Goal: Information Seeking & Learning: Learn about a topic

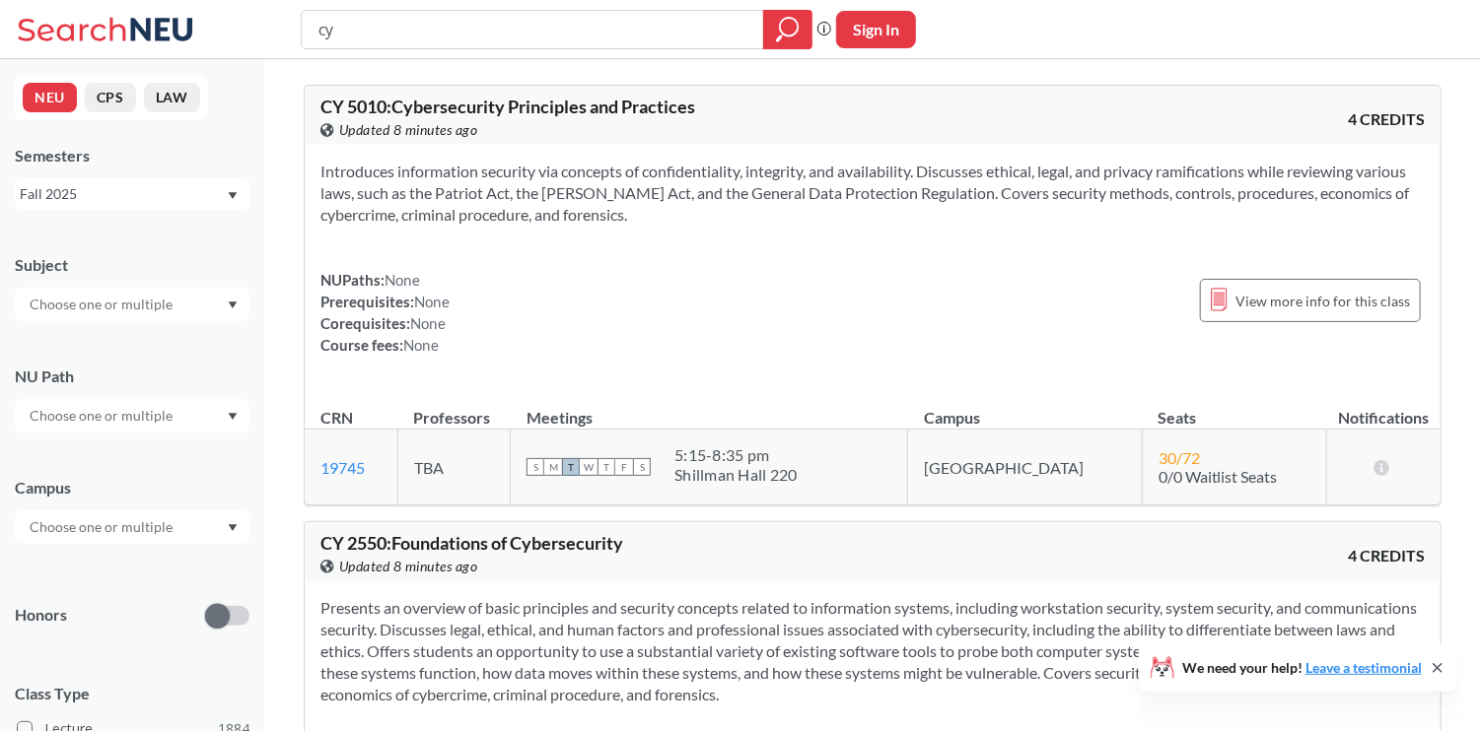
click at [543, 33] on input "cy" at bounding box center [532, 30] width 433 height 34
click at [398, 40] on input "cy" at bounding box center [532, 30] width 433 height 34
type input "orgb"
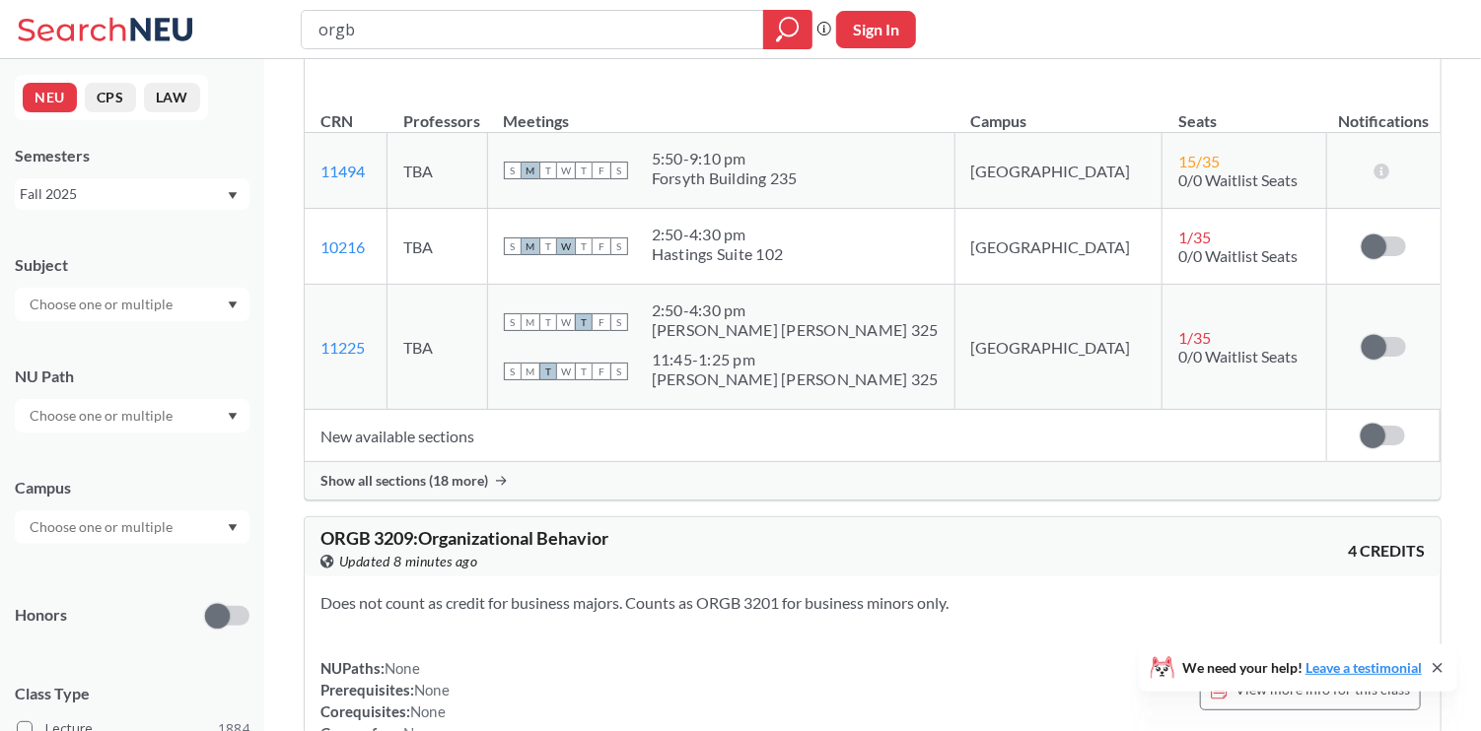
scroll to position [797, 0]
click at [467, 481] on span "Show all sections (18 more)" at bounding box center [404, 483] width 168 height 18
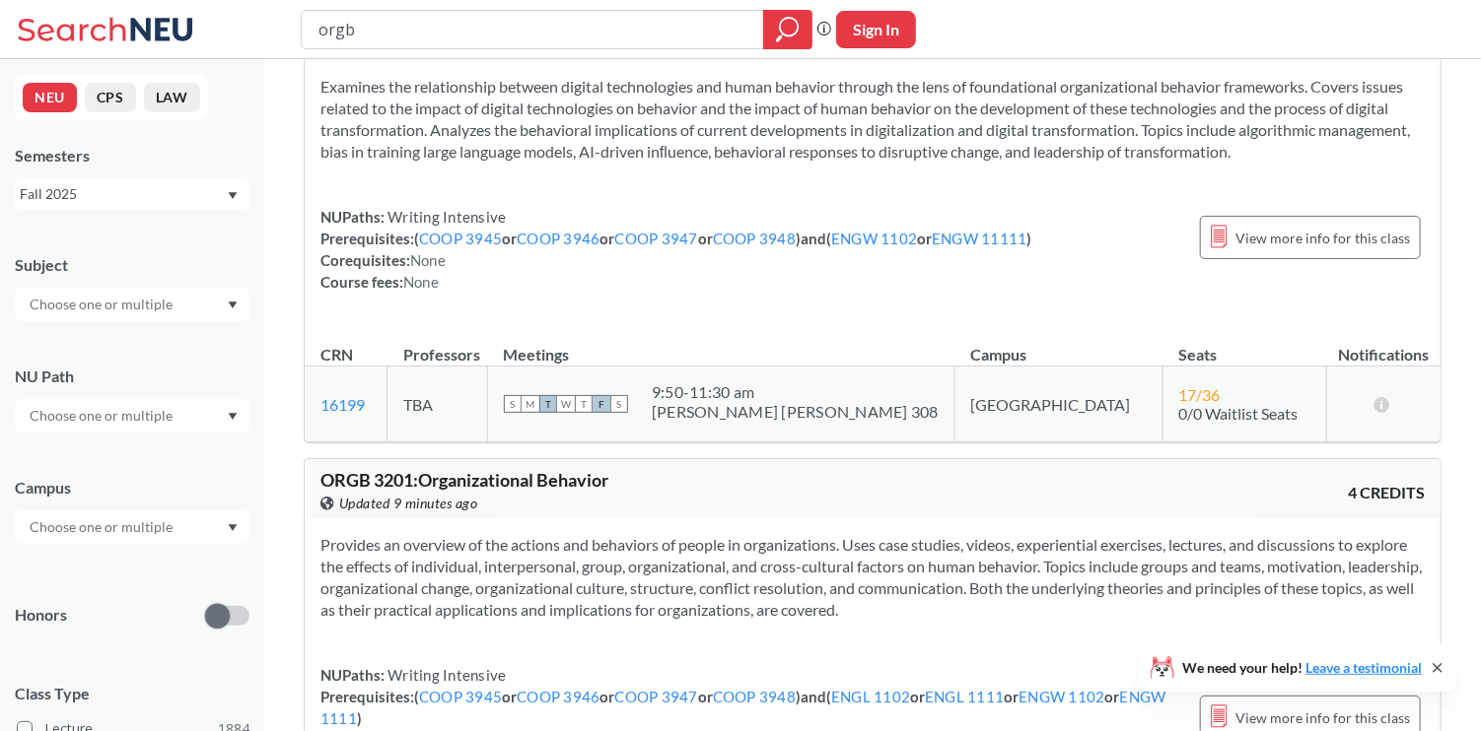
scroll to position [0, 0]
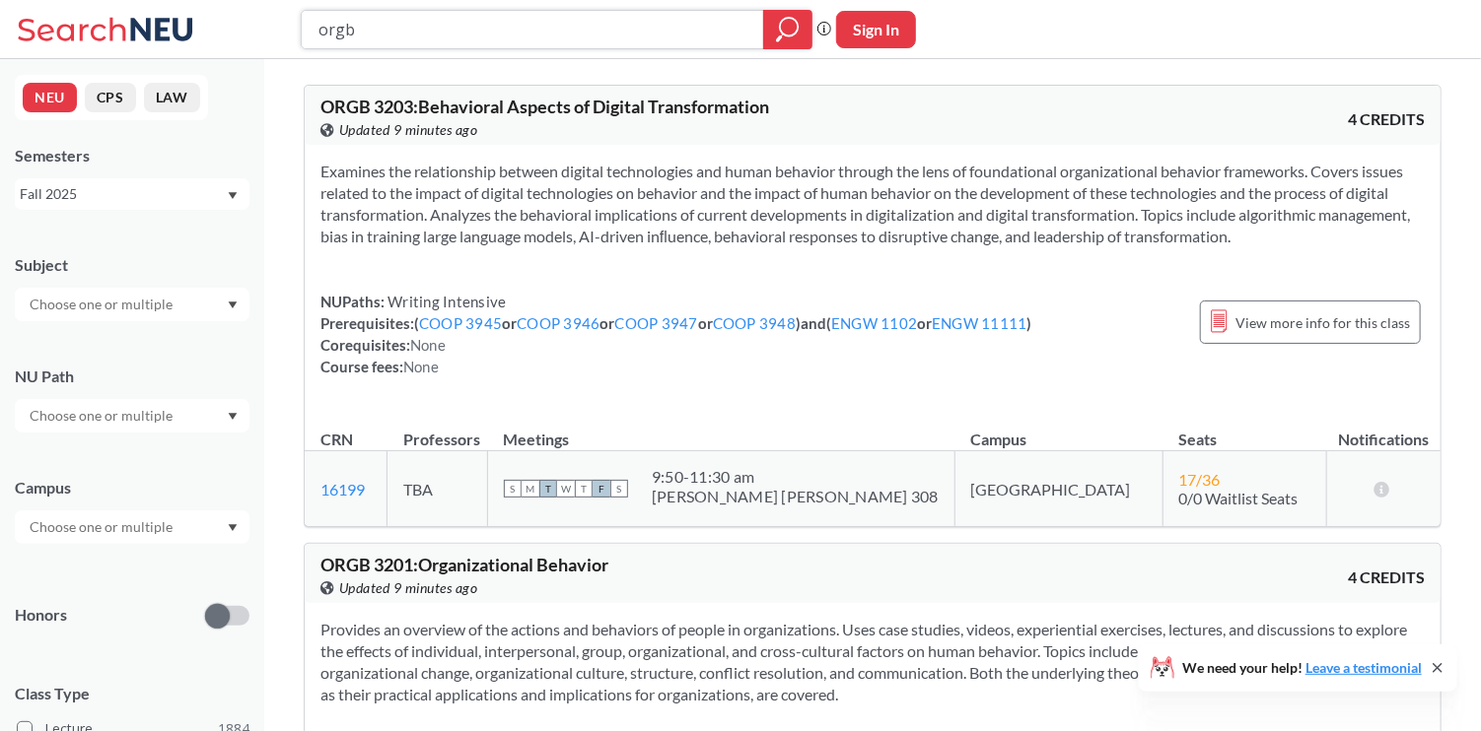
click at [509, 36] on input "orgb" at bounding box center [532, 30] width 433 height 34
type input "cs"
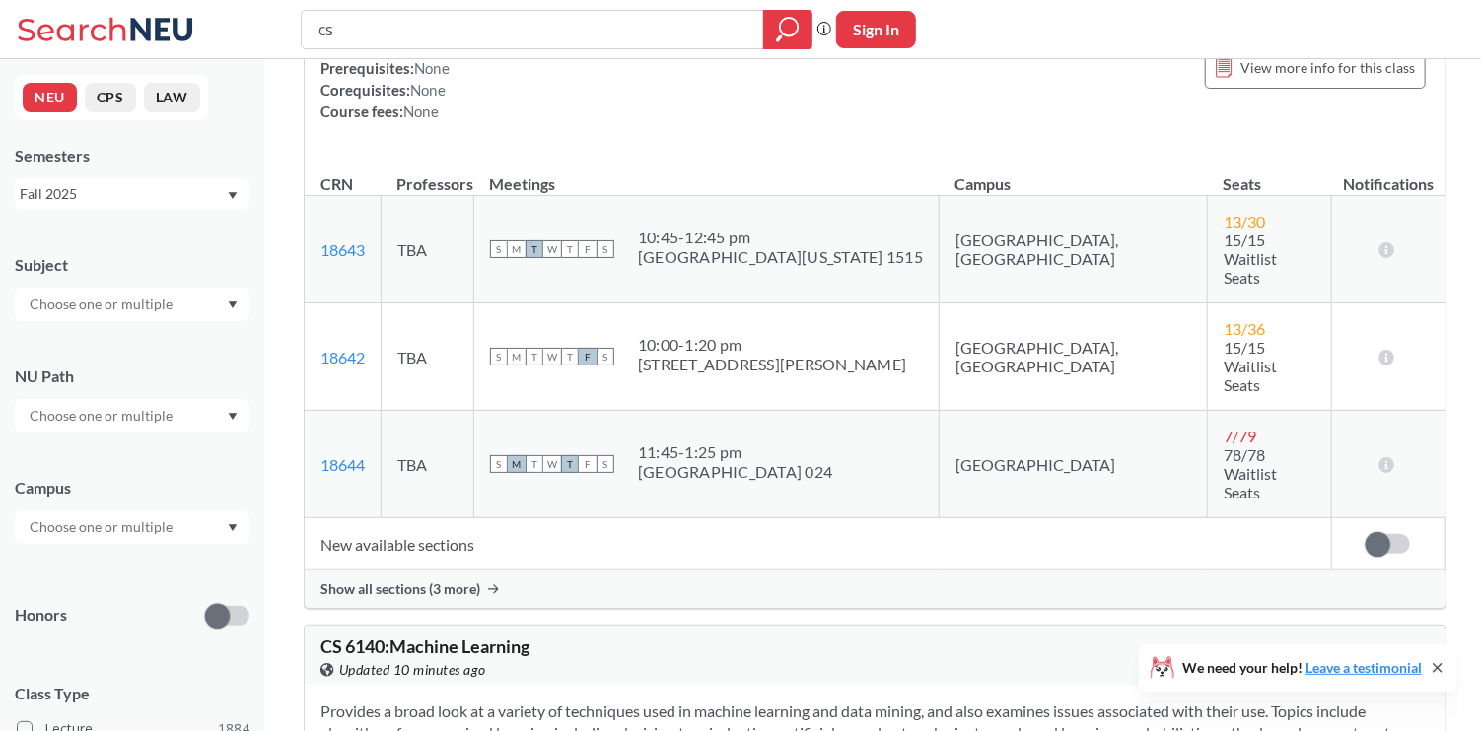
scroll to position [13817, 0]
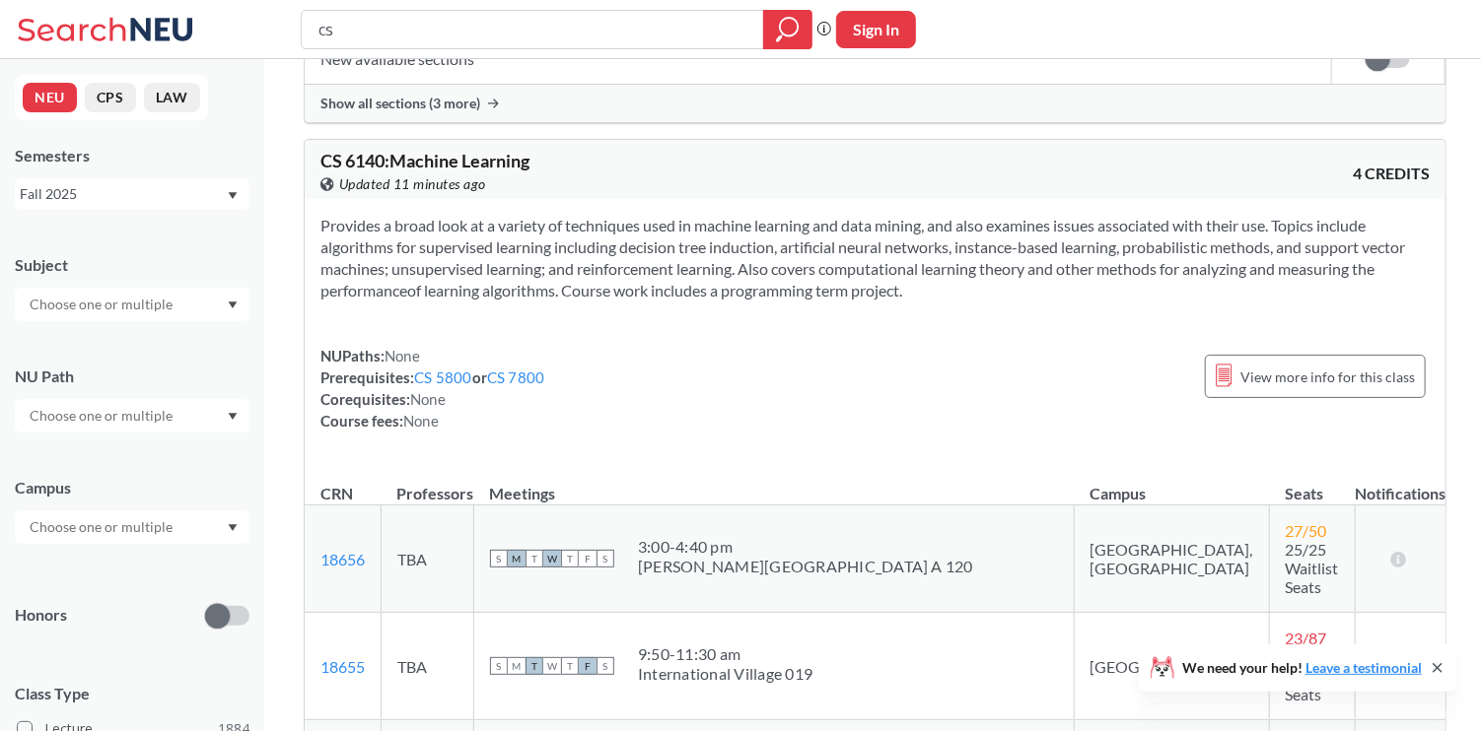
scroll to position [14219, 0]
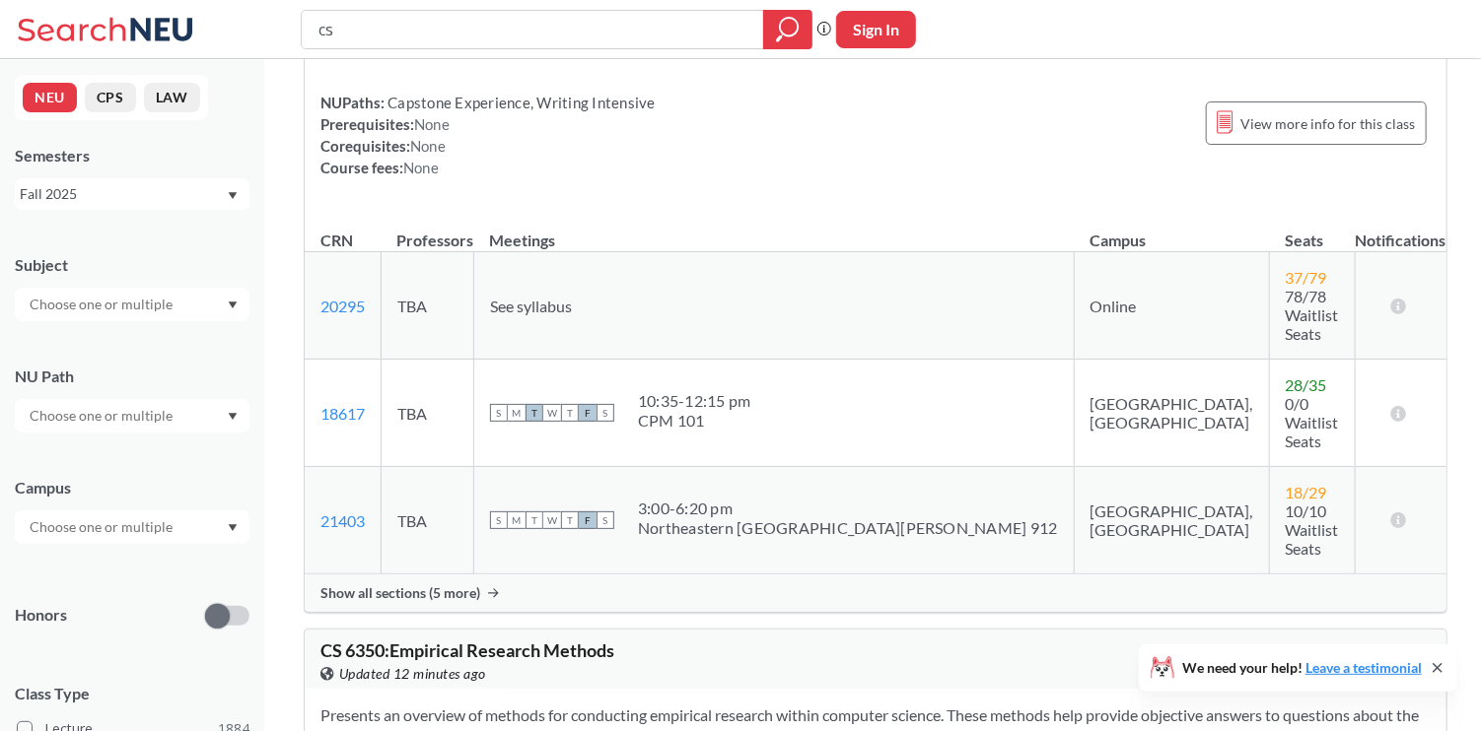
scroll to position [27302, 0]
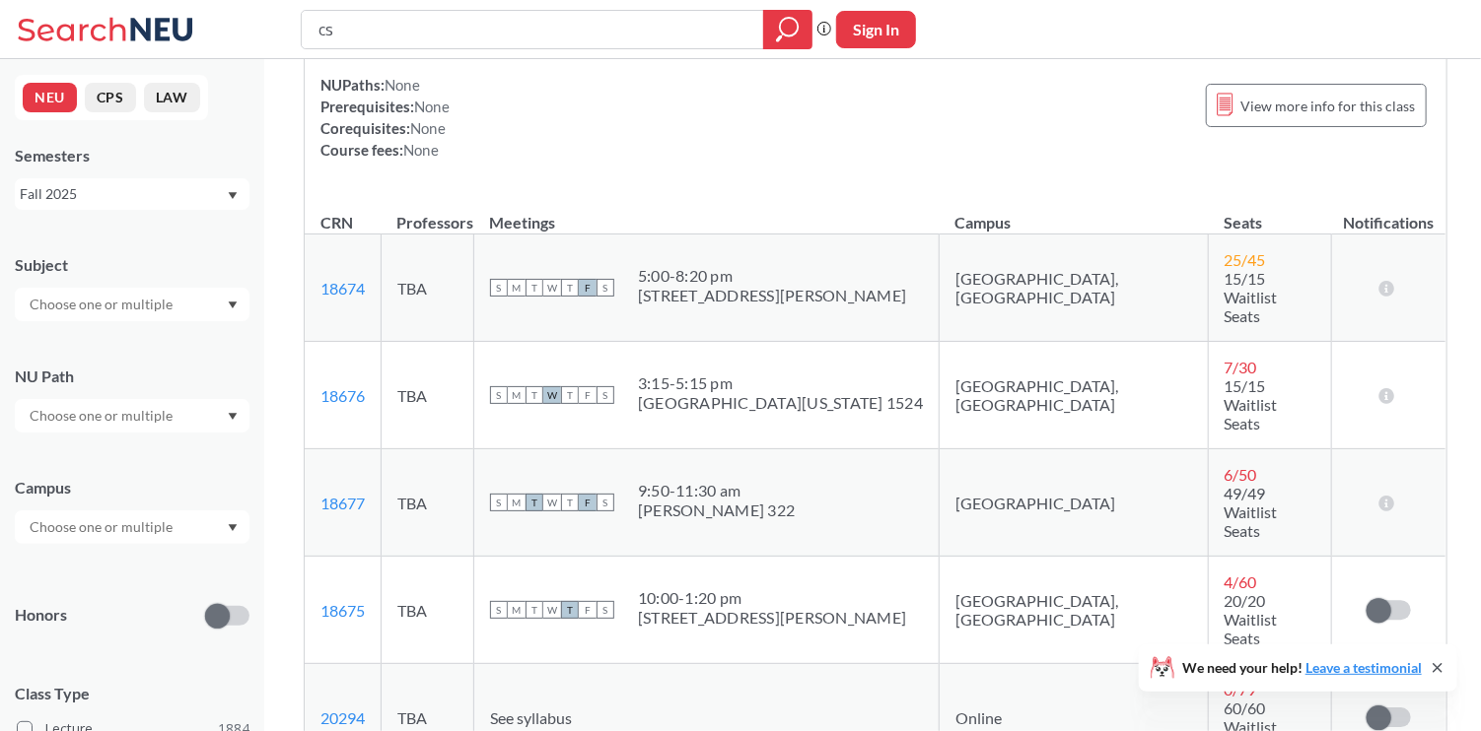
scroll to position [28494, 0]
drag, startPoint x: 382, startPoint y: 104, endPoint x: 320, endPoint y: 96, distance: 62.6
copy span "CS 6983"
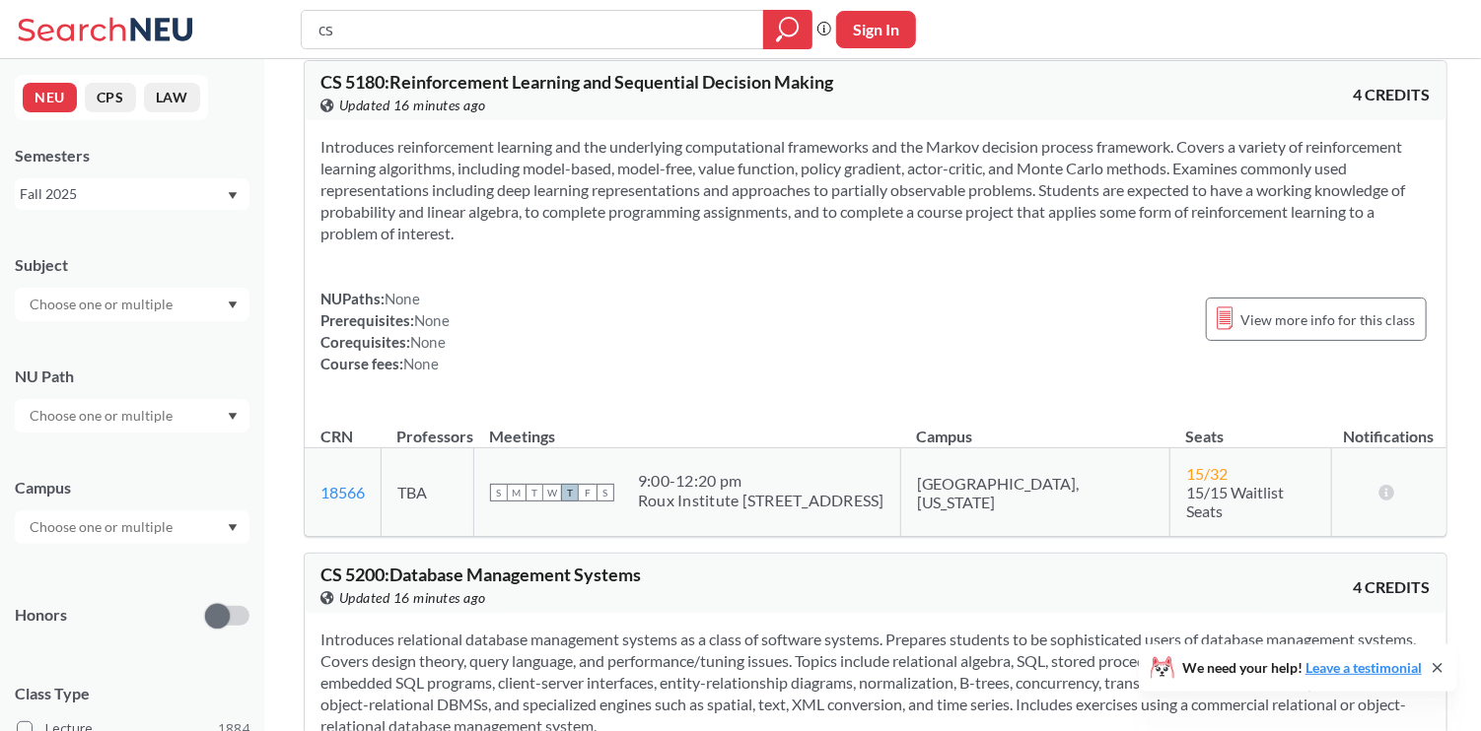
scroll to position [57901, 0]
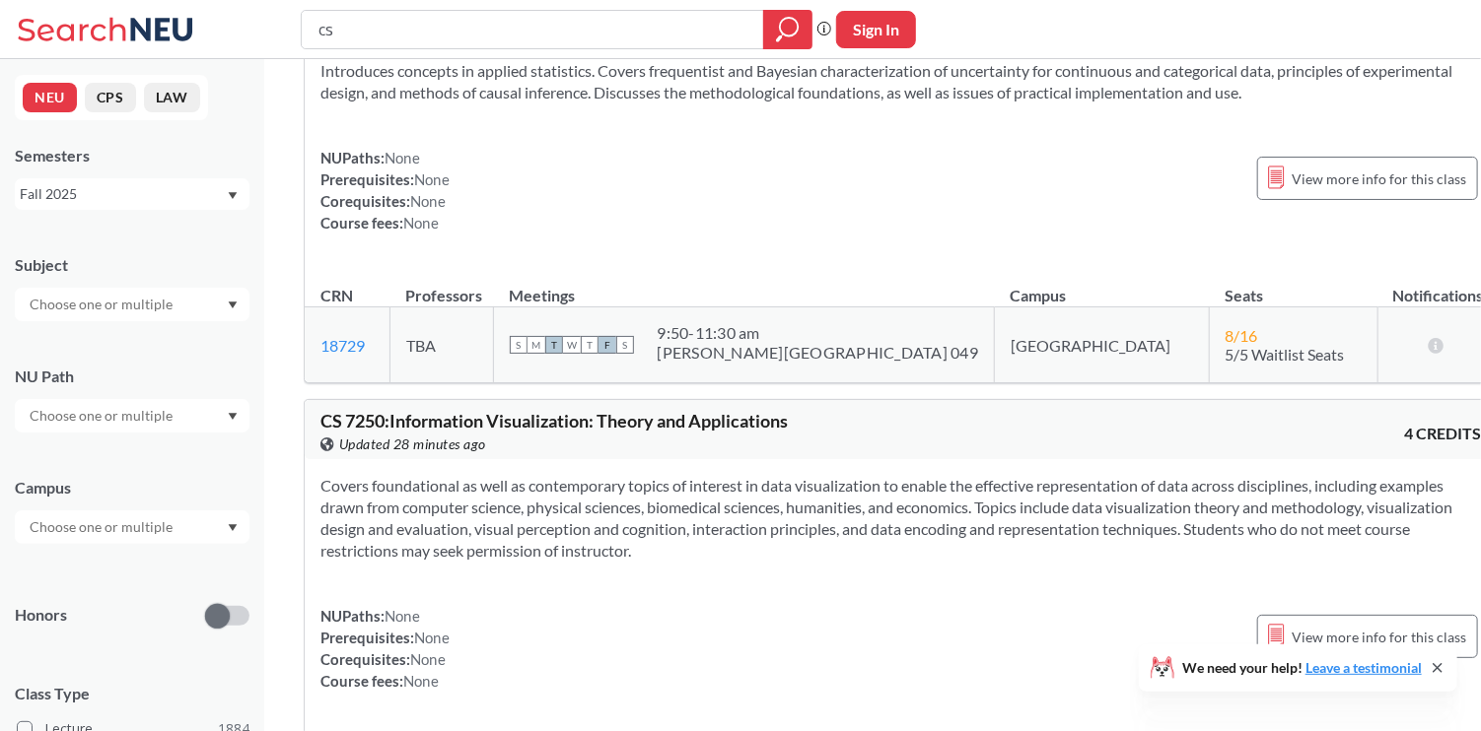
scroll to position [62043, 0]
drag, startPoint x: 473, startPoint y: 331, endPoint x: 452, endPoint y: 332, distance: 20.7
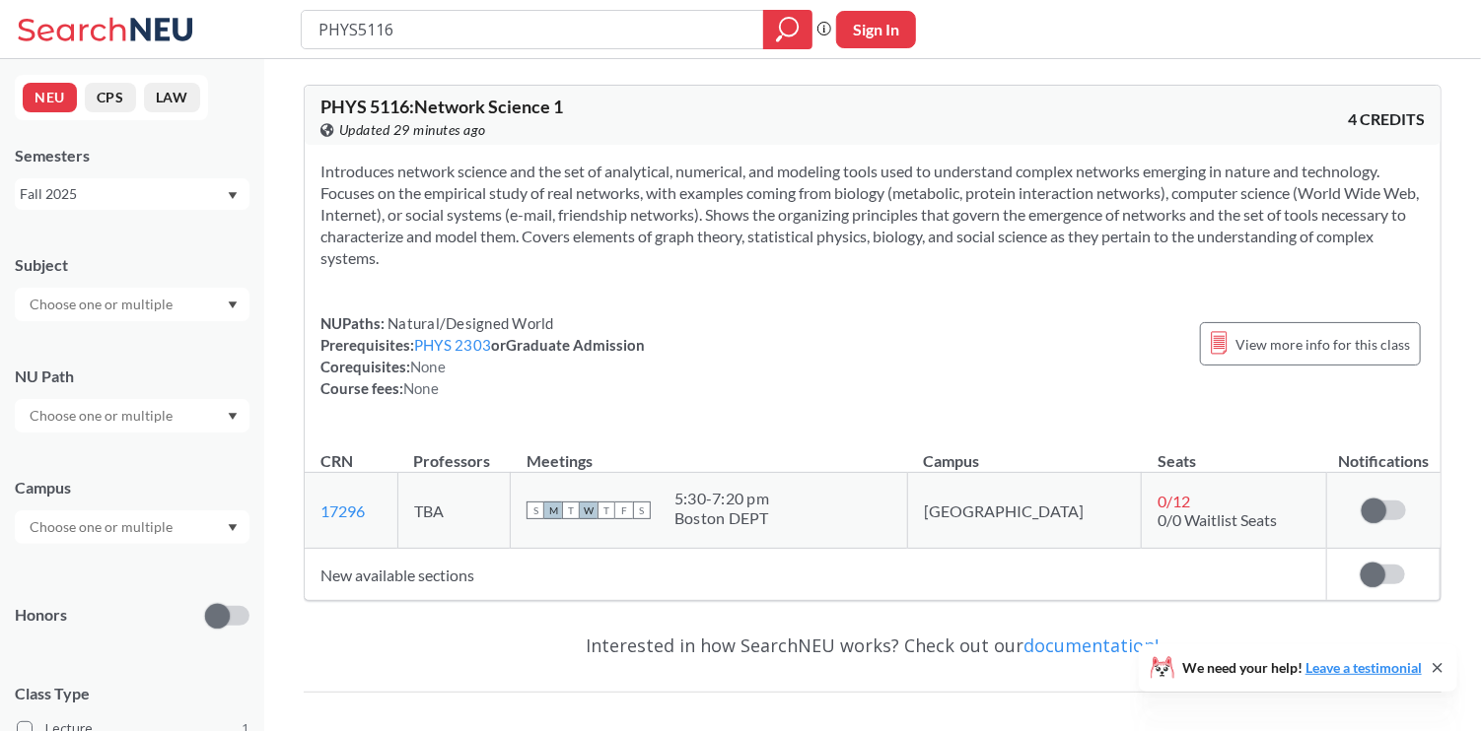
type input "cs"
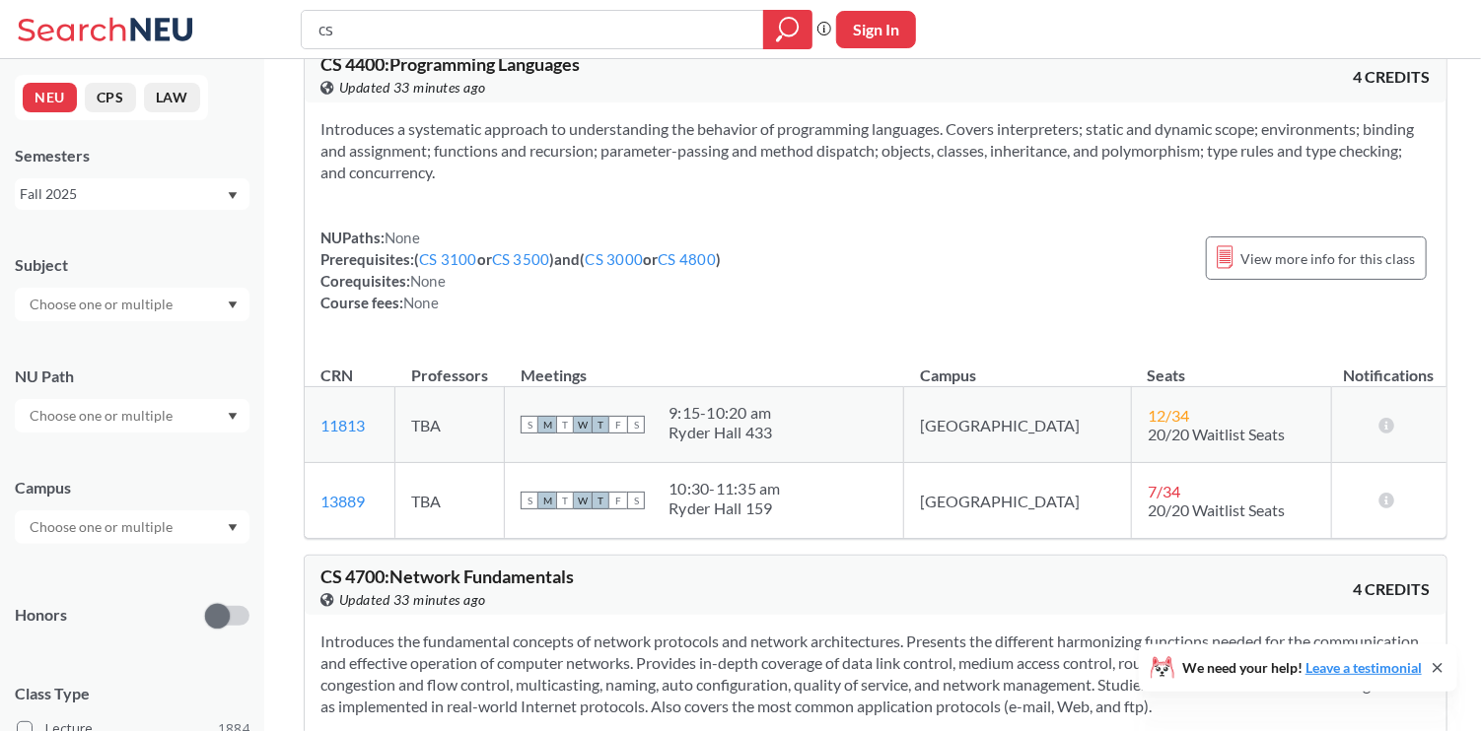
scroll to position [45777, 0]
copy span "5170"
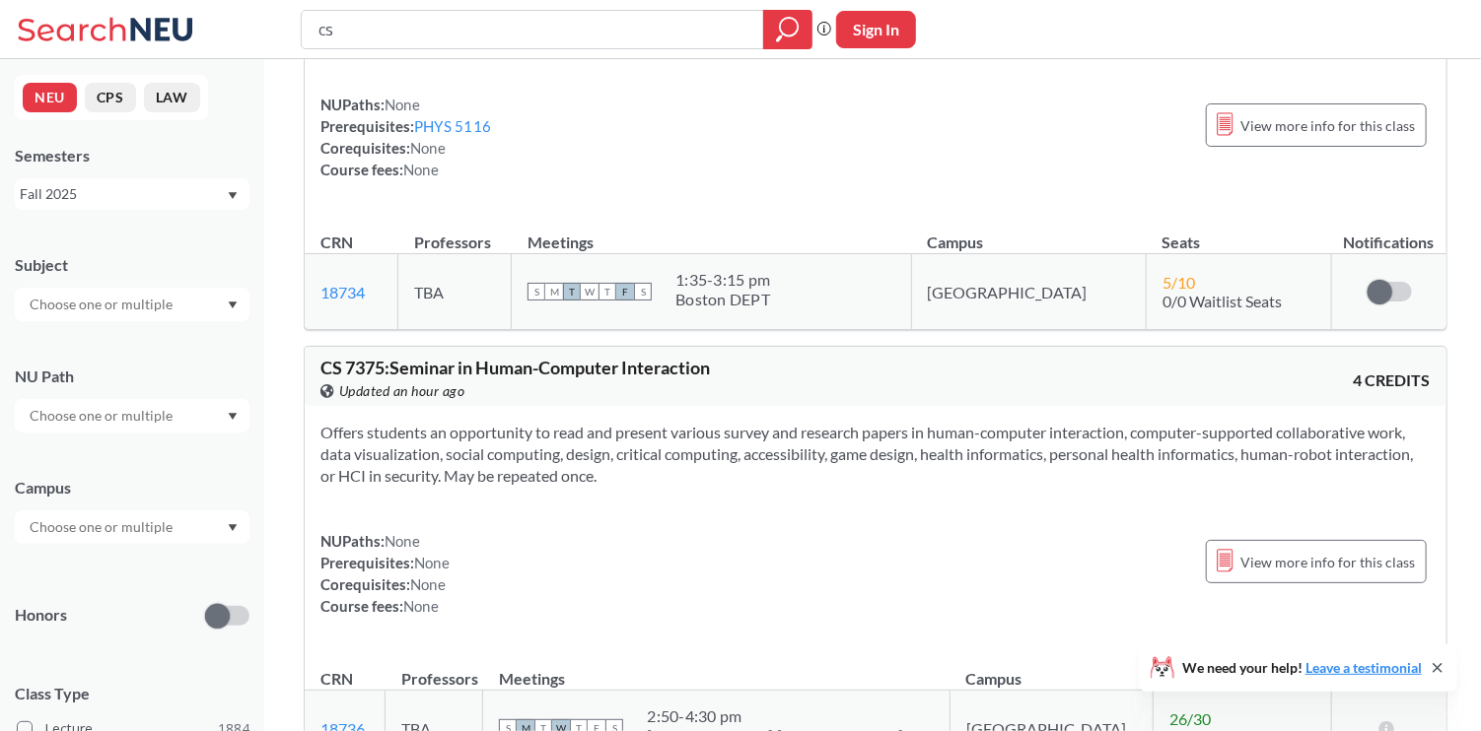
scroll to position [45580, 0]
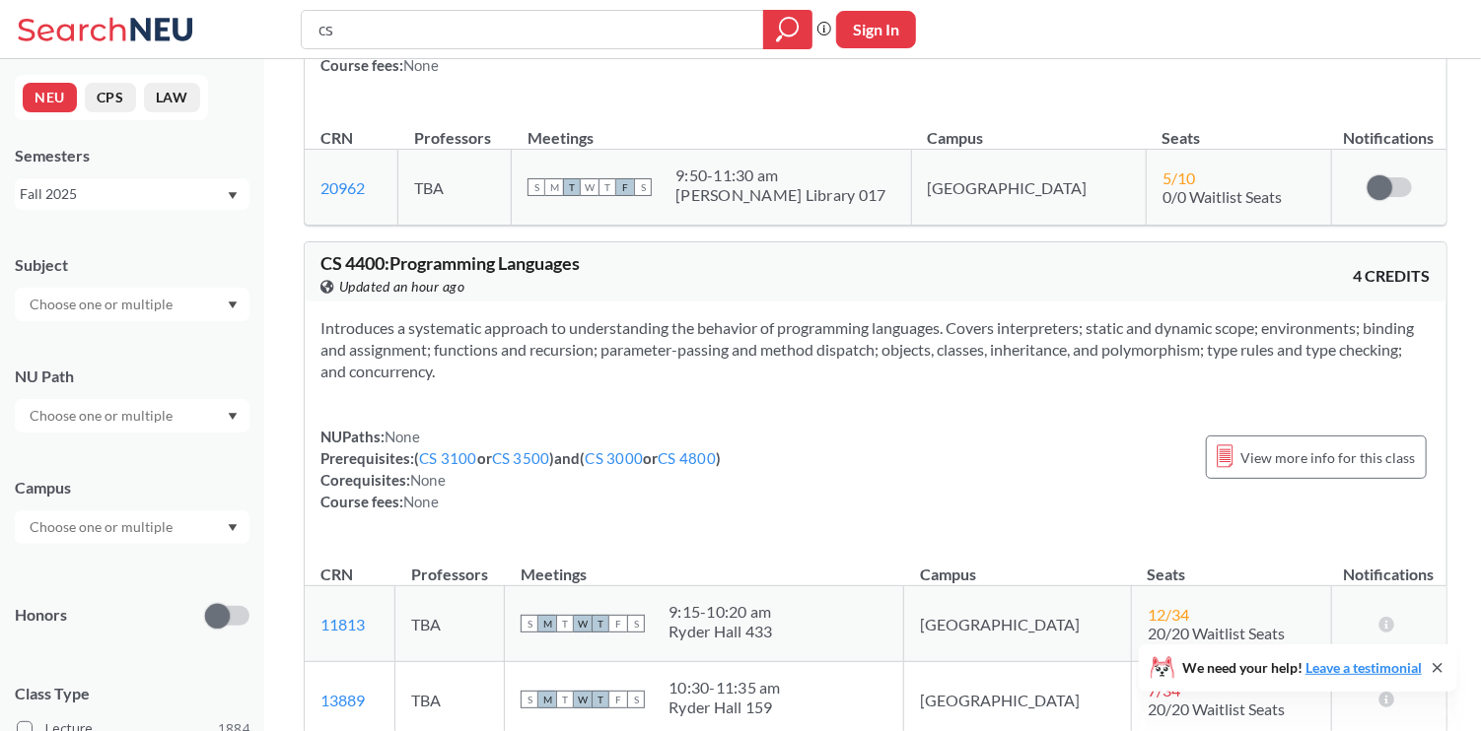
drag, startPoint x: 394, startPoint y: 369, endPoint x: 832, endPoint y: 364, distance: 437.7
copy span "Artificial Intelligence for Human-Computer Interaction"
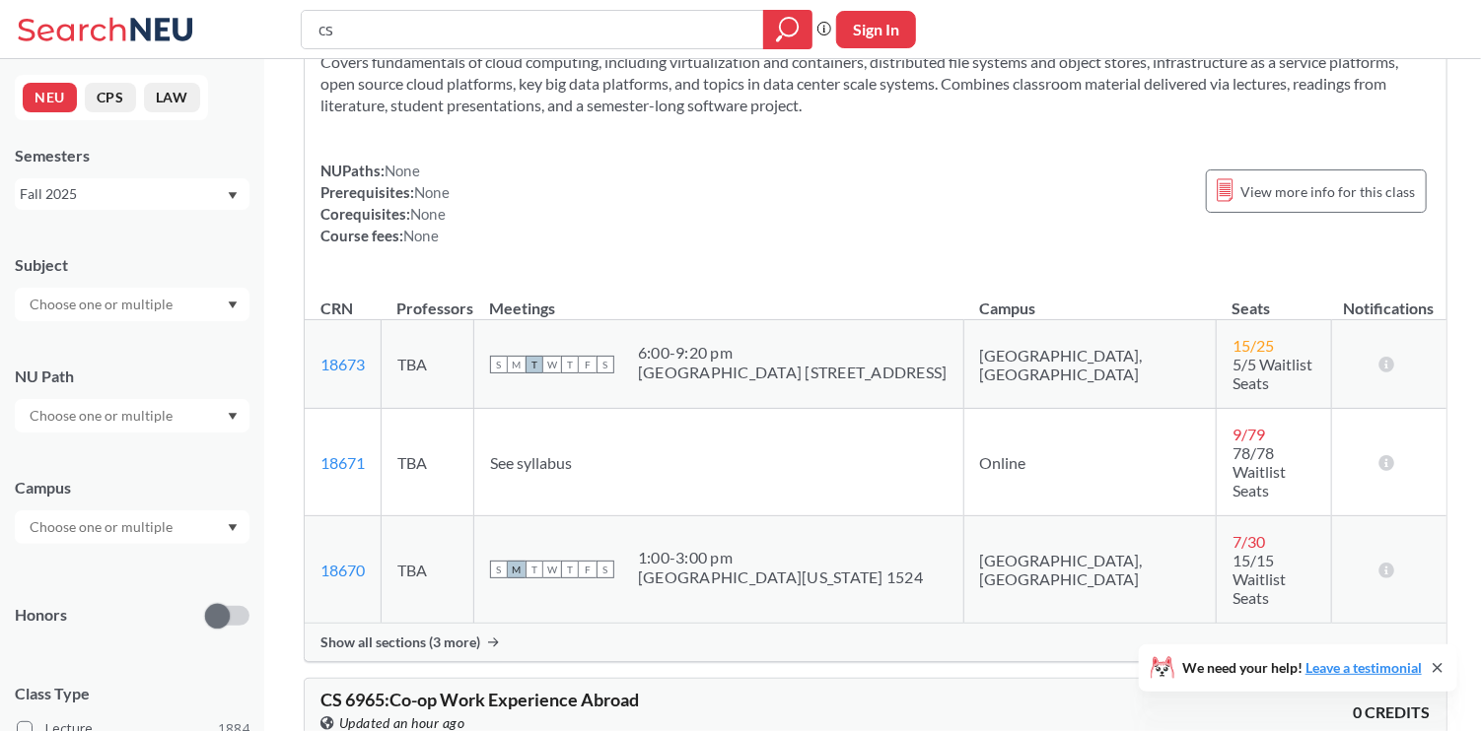
scroll to position [59914, 0]
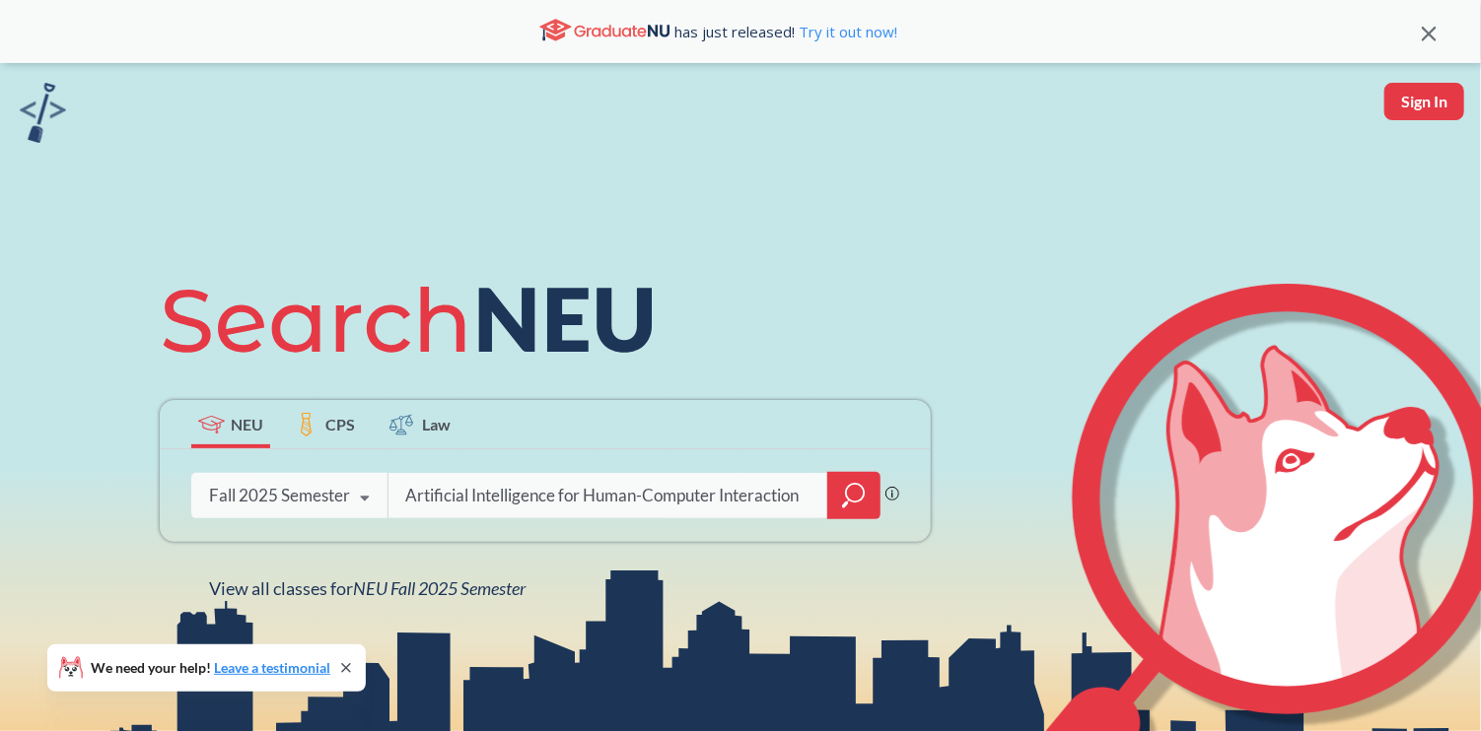
click at [648, 498] on input "Artificial Intelligence for Human-Computer Interaction" at bounding box center [608, 495] width 410 height 41
type input "Artificial Intelligence for Human-Computer Interaction"
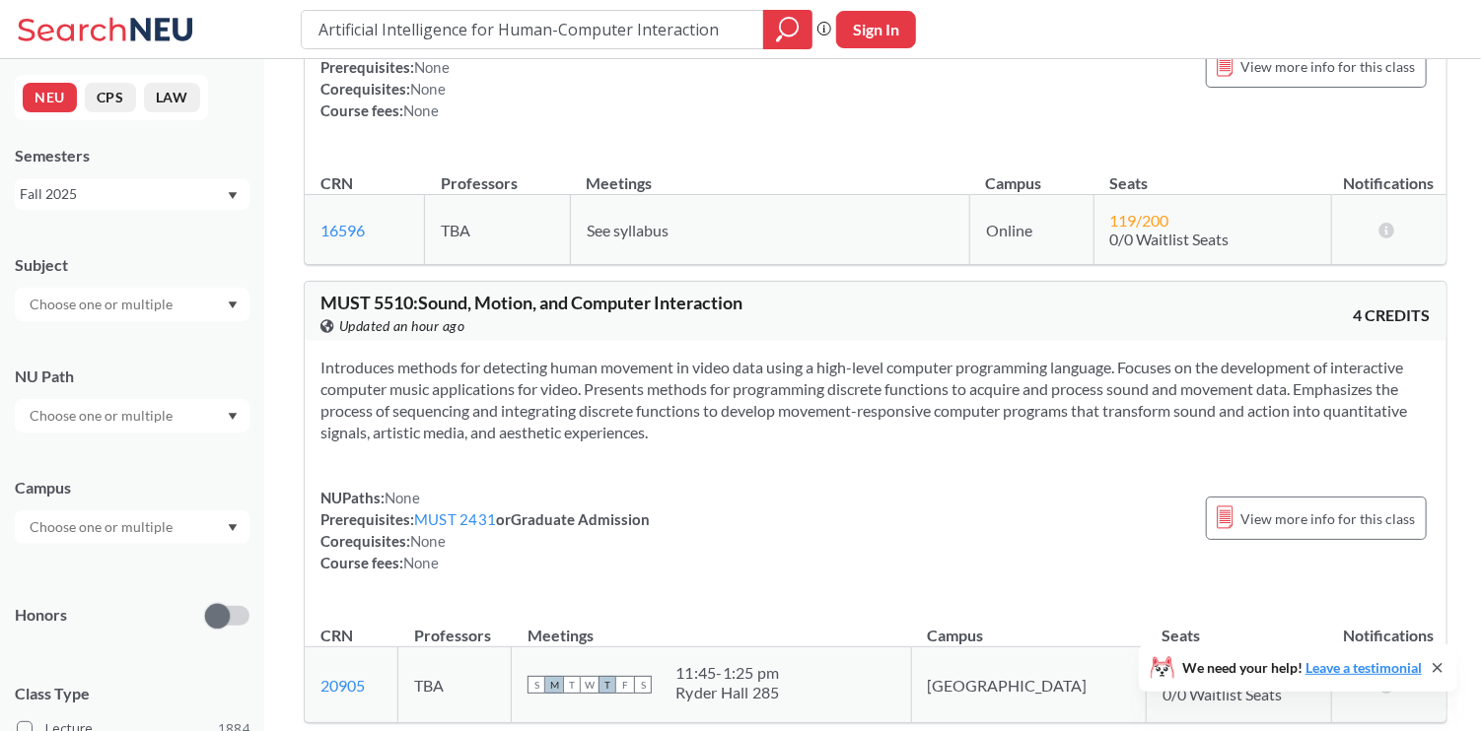
scroll to position [7294, 0]
click at [560, 425] on div "Introduces methods for detecting human movement in video data using a high-leve…" at bounding box center [876, 476] width 1142 height 264
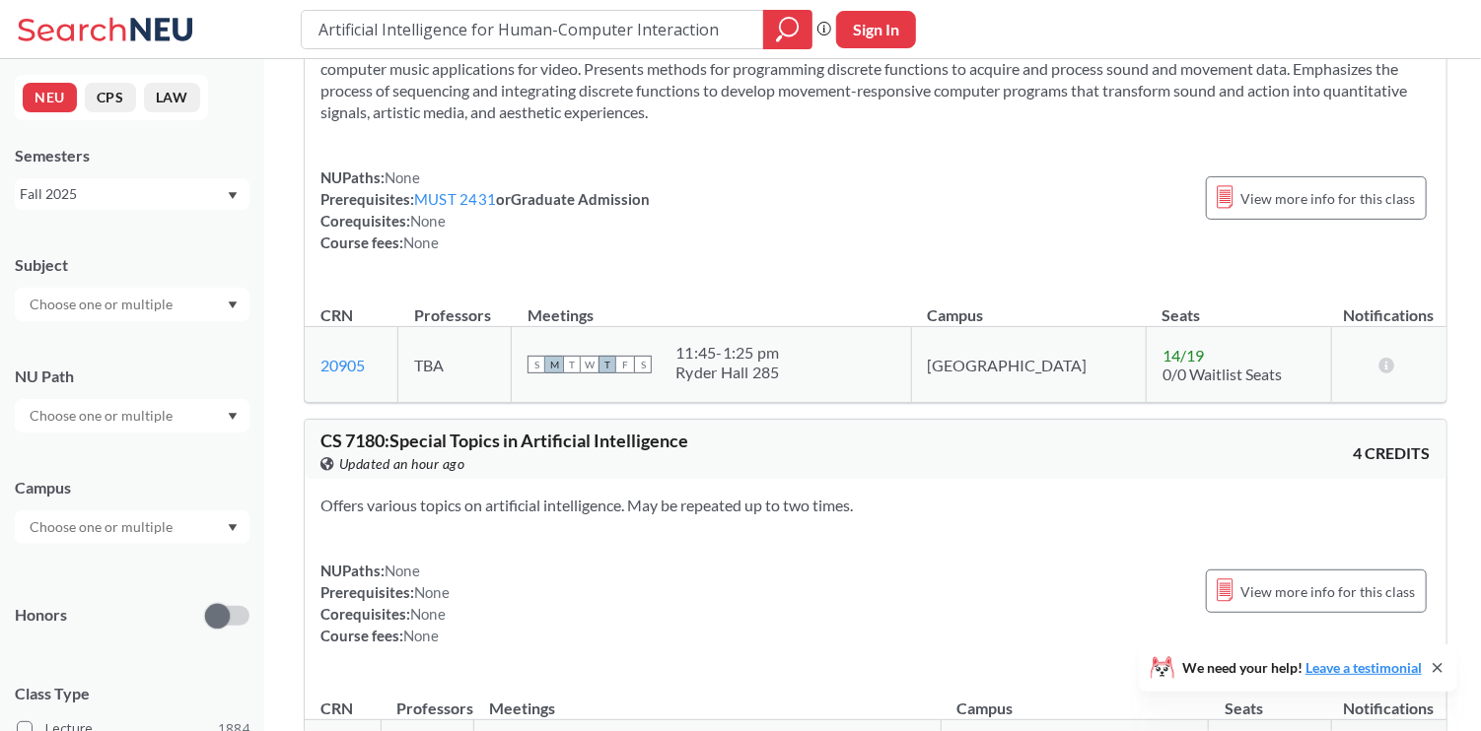
scroll to position [7818, 0]
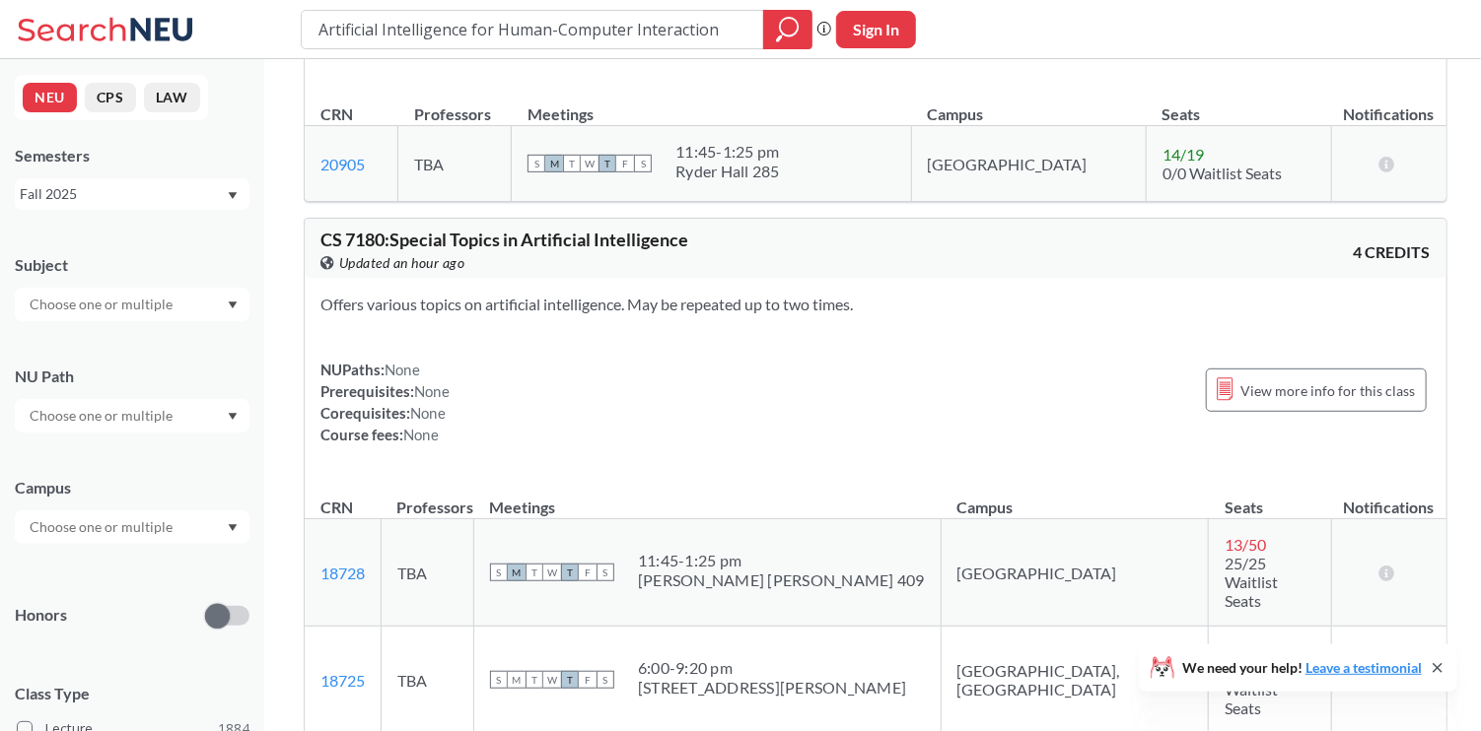
click at [1091, 359] on div "NUPaths: None Prerequisites: None Corequisites: None Course fees: None View mor…" at bounding box center [875, 402] width 1110 height 87
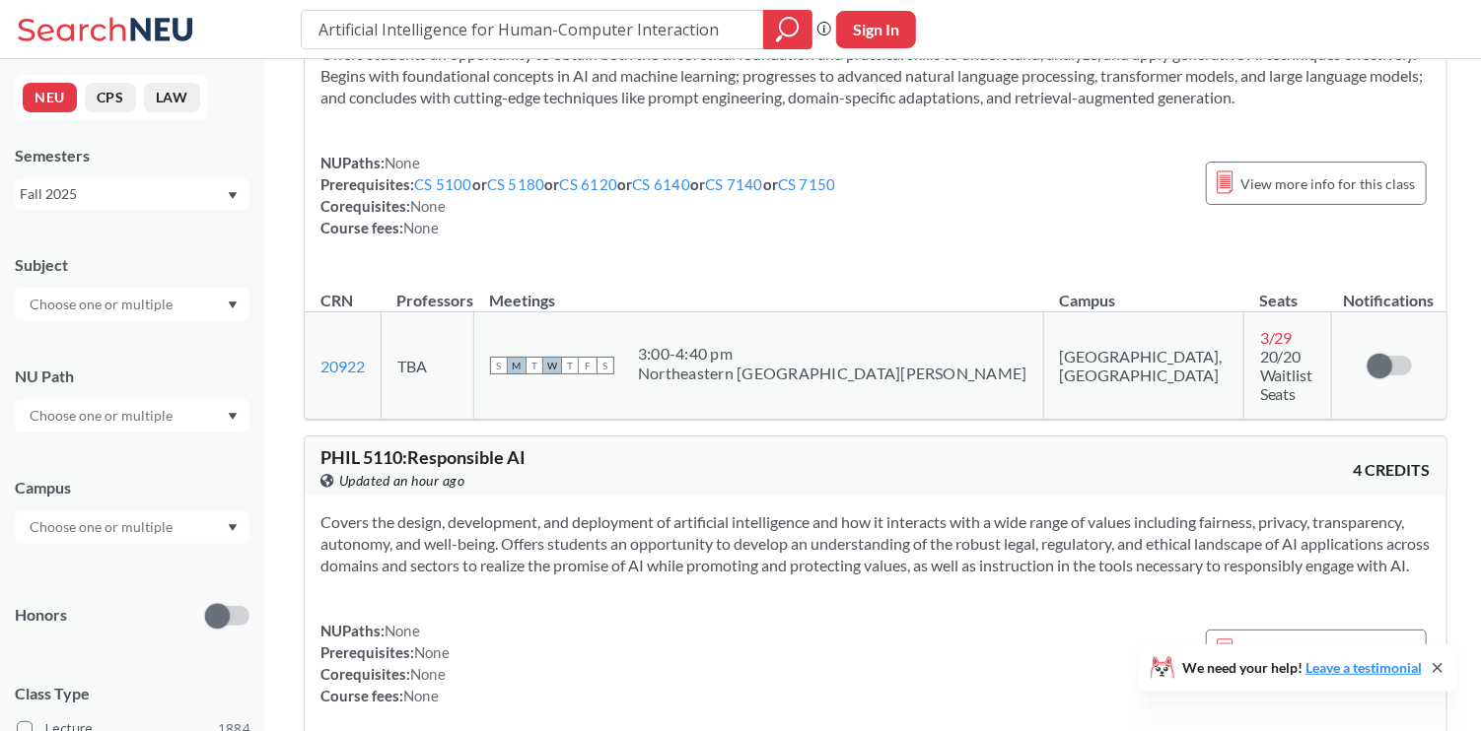
scroll to position [9239, 0]
click at [324, 445] on span "PHIL 5110 : Responsible AI" at bounding box center [422, 456] width 205 height 22
click at [378, 445] on span "PHIL 5110 : Responsible AI" at bounding box center [422, 456] width 205 height 22
copy span "5110"
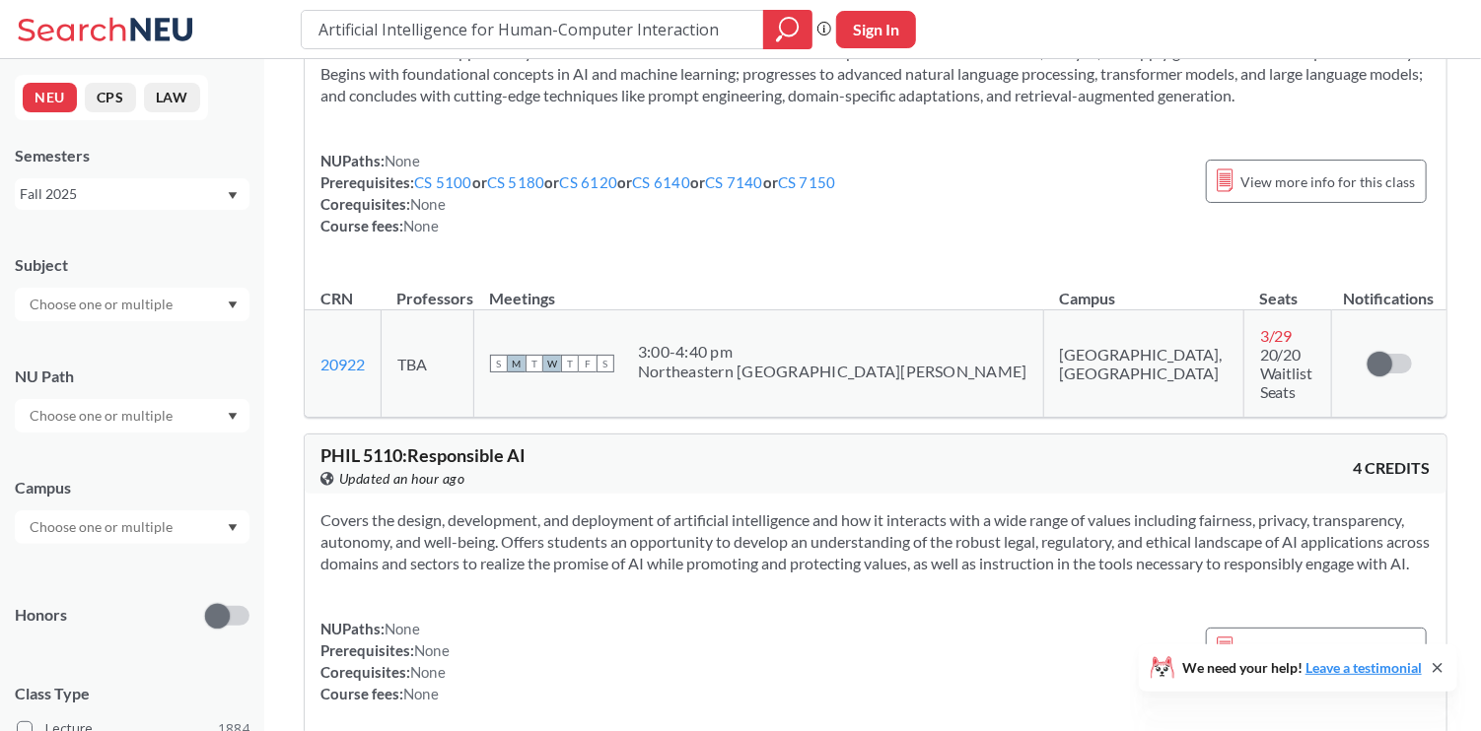
click at [647, 494] on div "Covers the design, development, and deployment of artificial intelligence and h…" at bounding box center [876, 615] width 1142 height 243
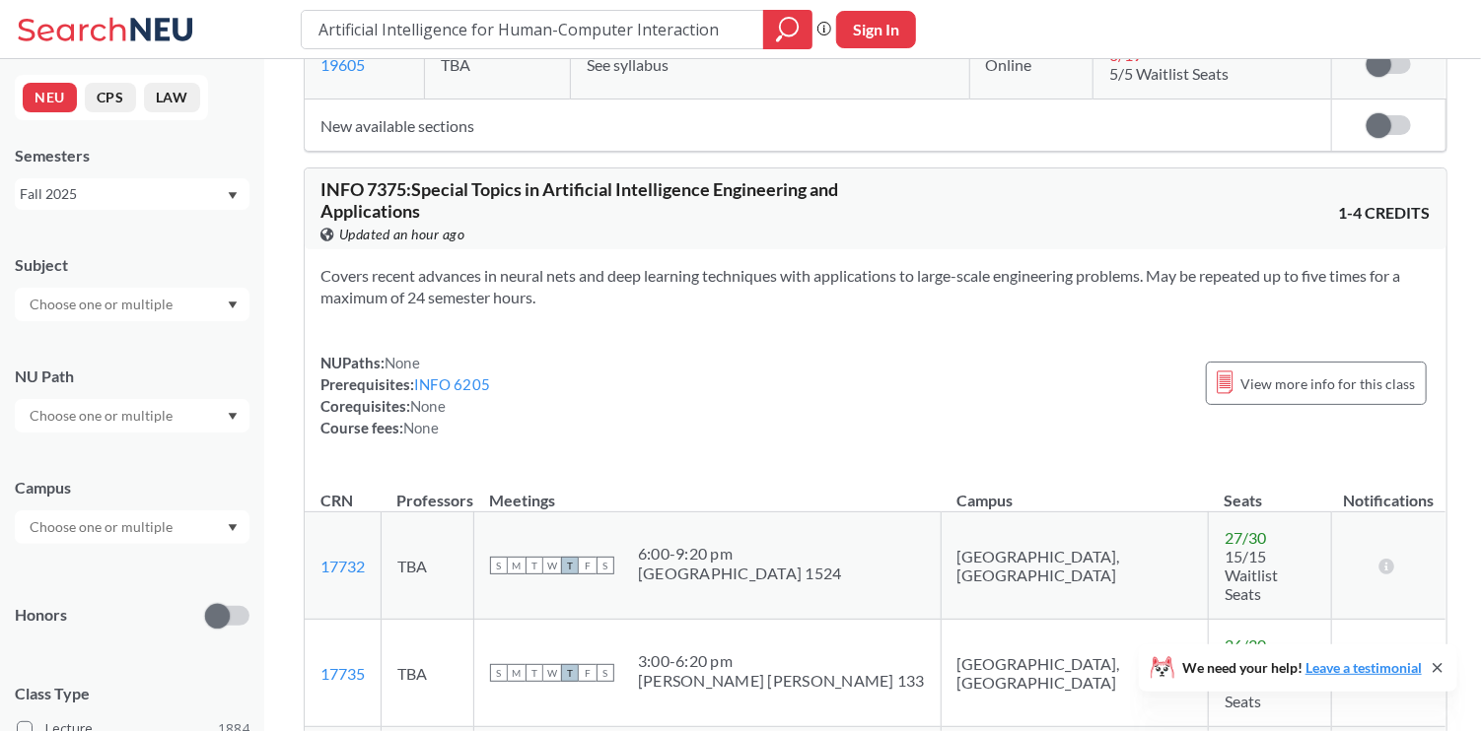
scroll to position [10426, 0]
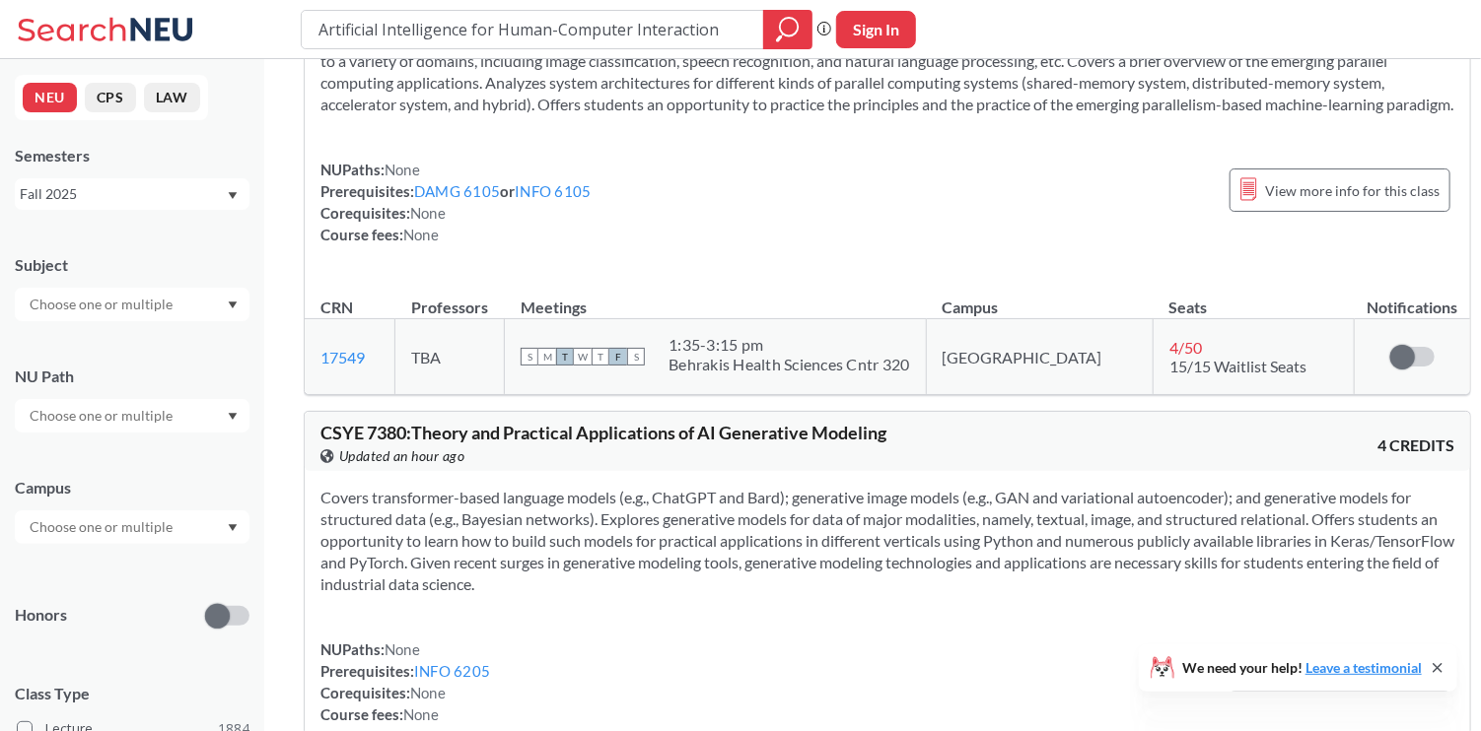
scroll to position [31191, 0]
click at [388, 422] on span "CSYE 7380 : Theory and Practical Applications of AI Generative Modeling" at bounding box center [603, 433] width 566 height 22
copy span "7380"
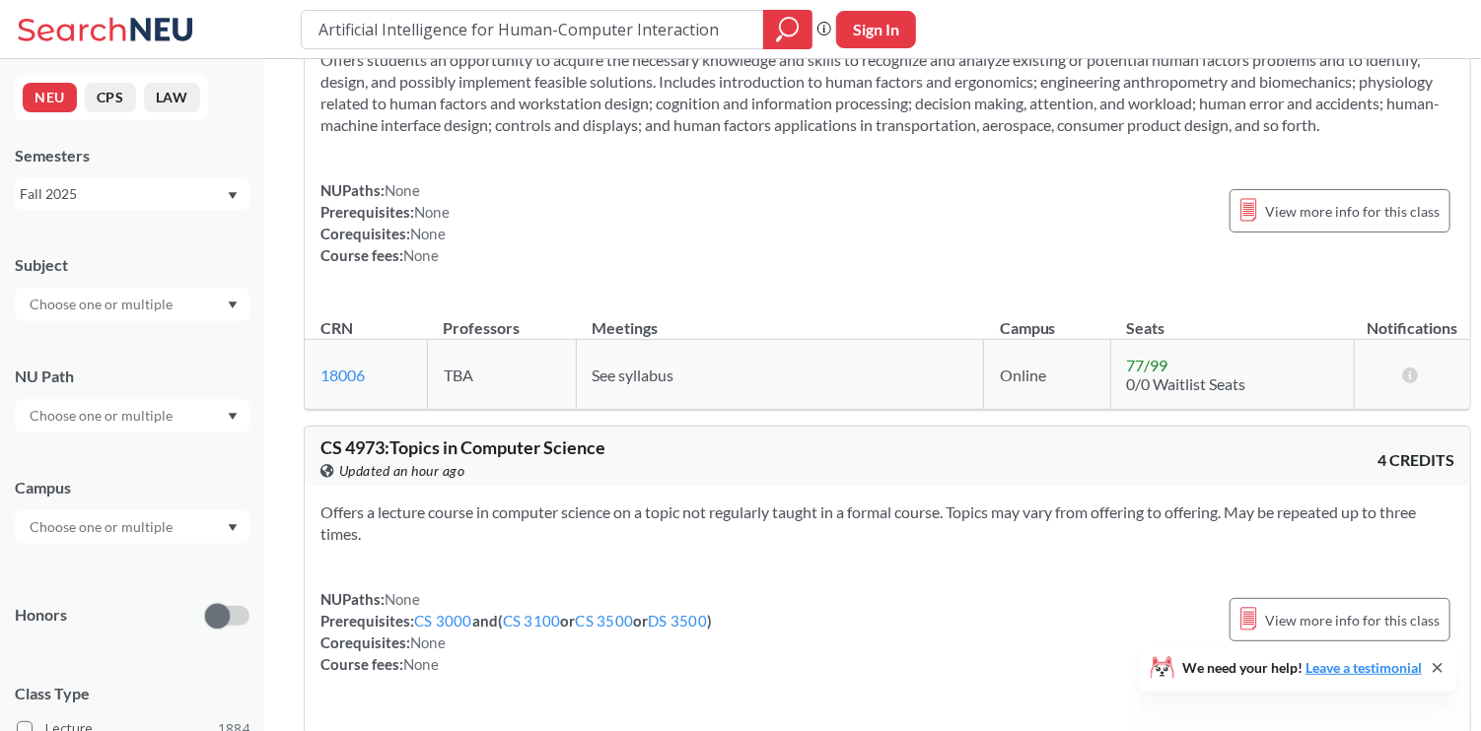
scroll to position [32394, 0]
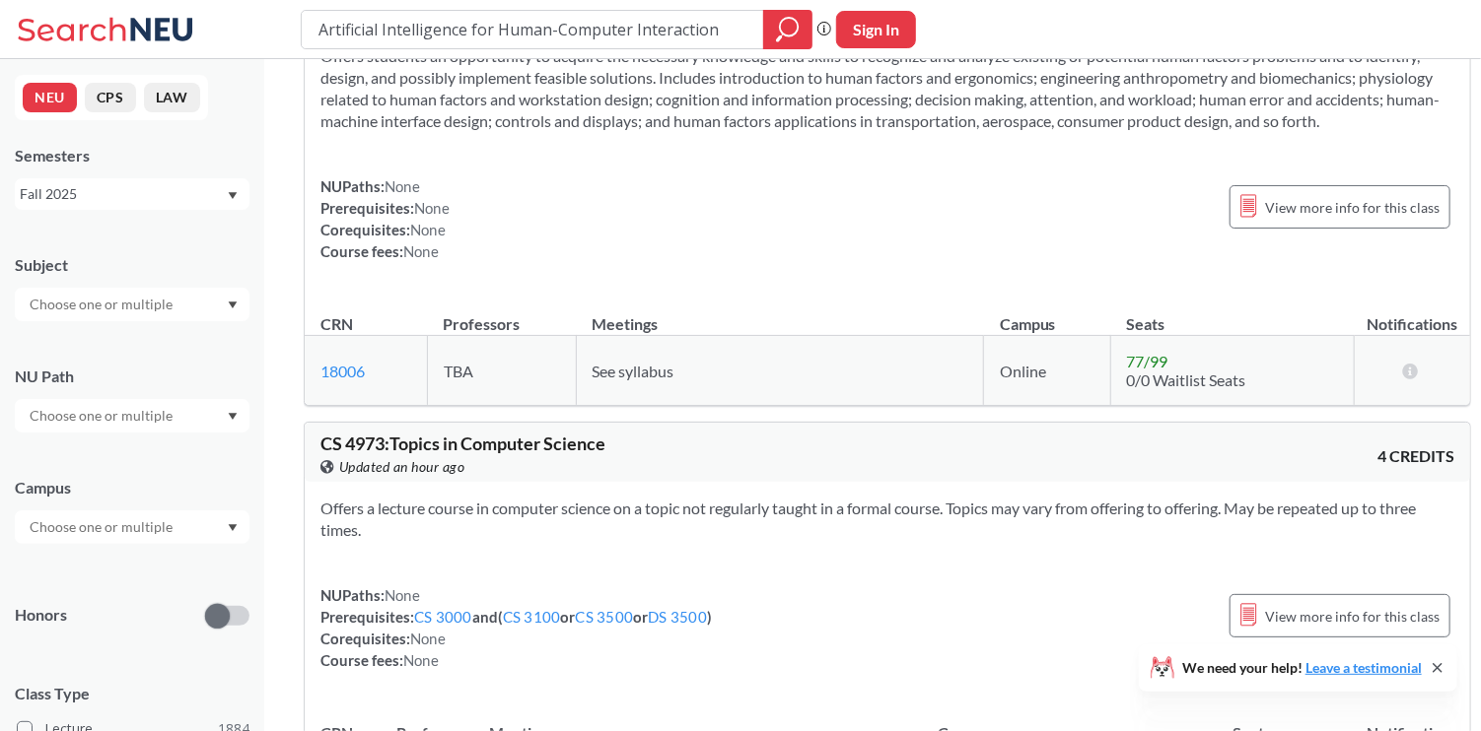
click at [367, 433] on span "CS 4973 : Topics in Computer Science" at bounding box center [462, 444] width 285 height 22
copy span "4973"
click at [559, 482] on div "Offers a lecture course in computer science on a topic not regularly taught in …" at bounding box center [887, 592] width 1165 height 221
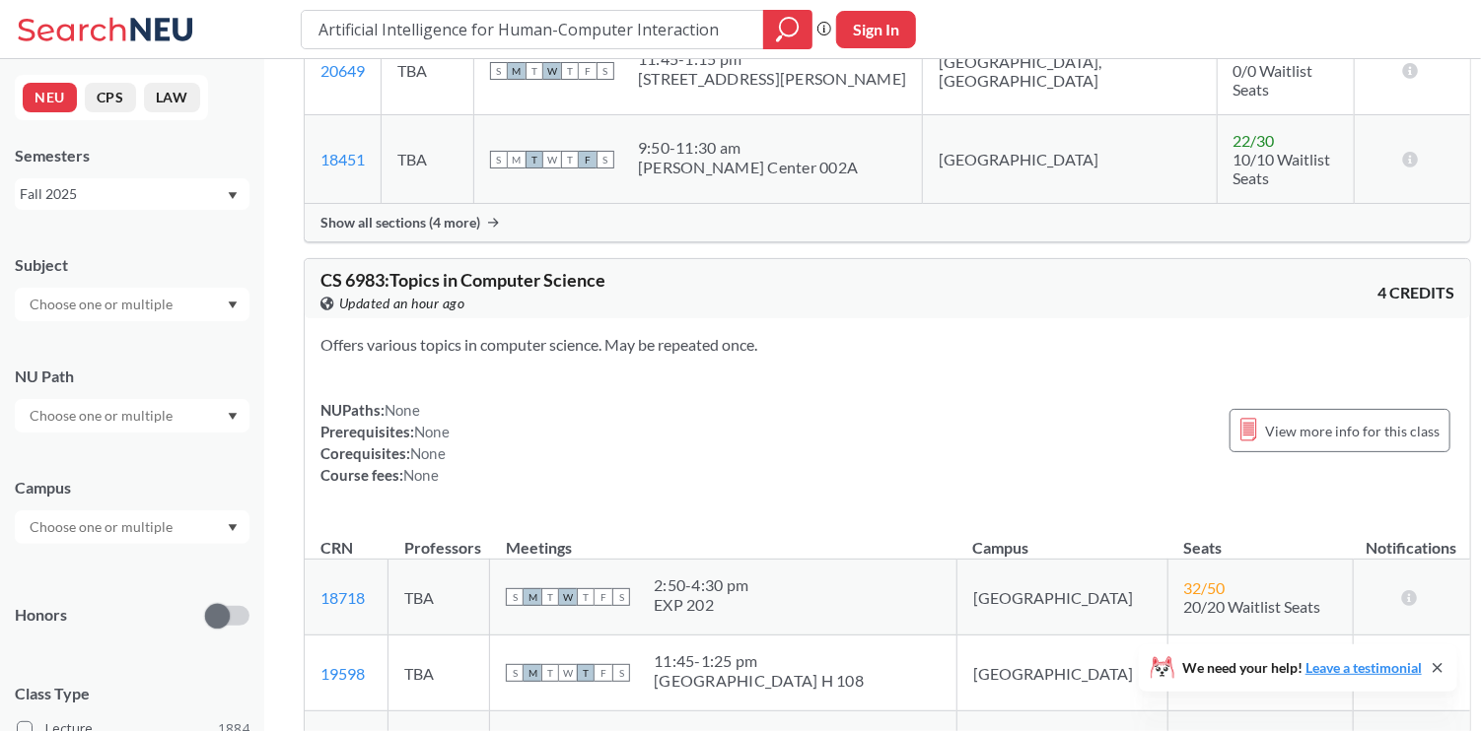
scroll to position [33202, 0]
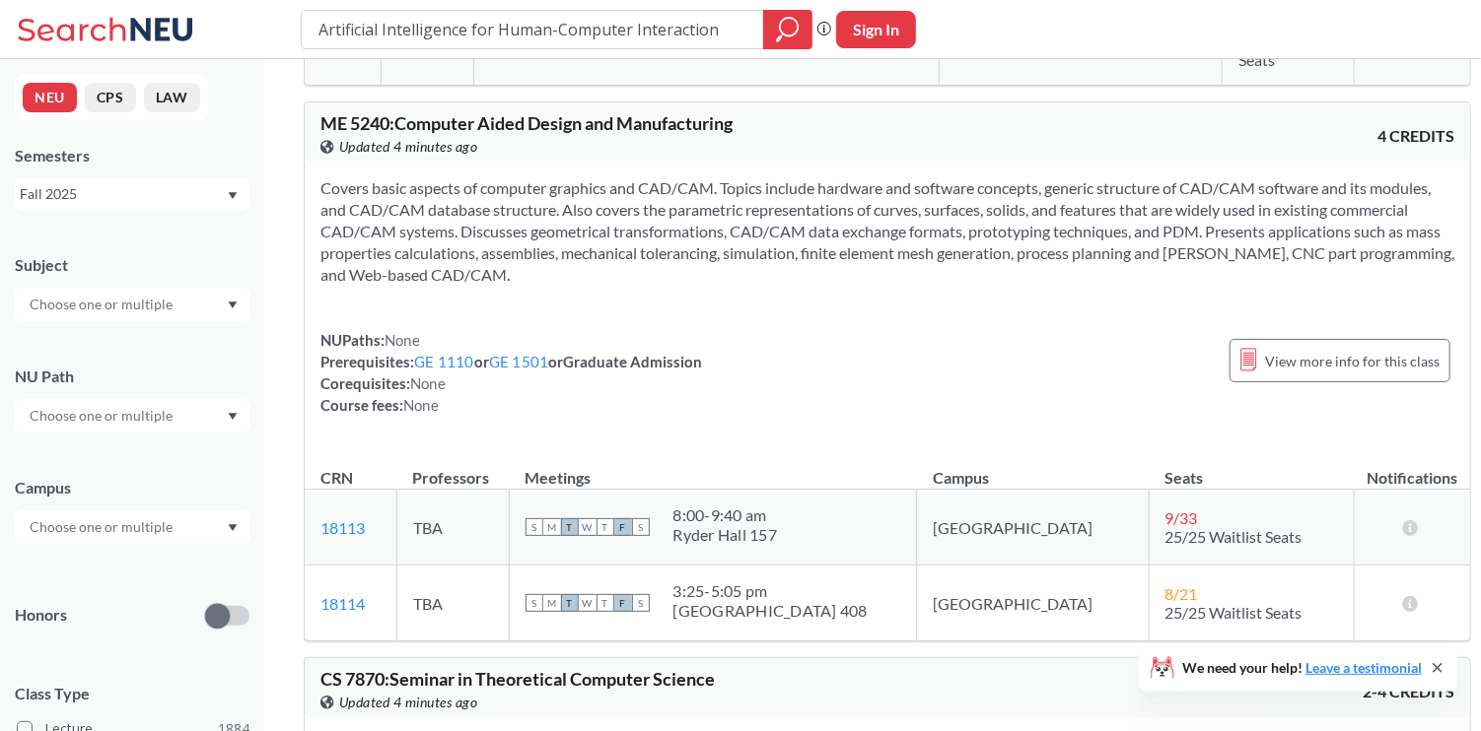
scroll to position [48212, 0]
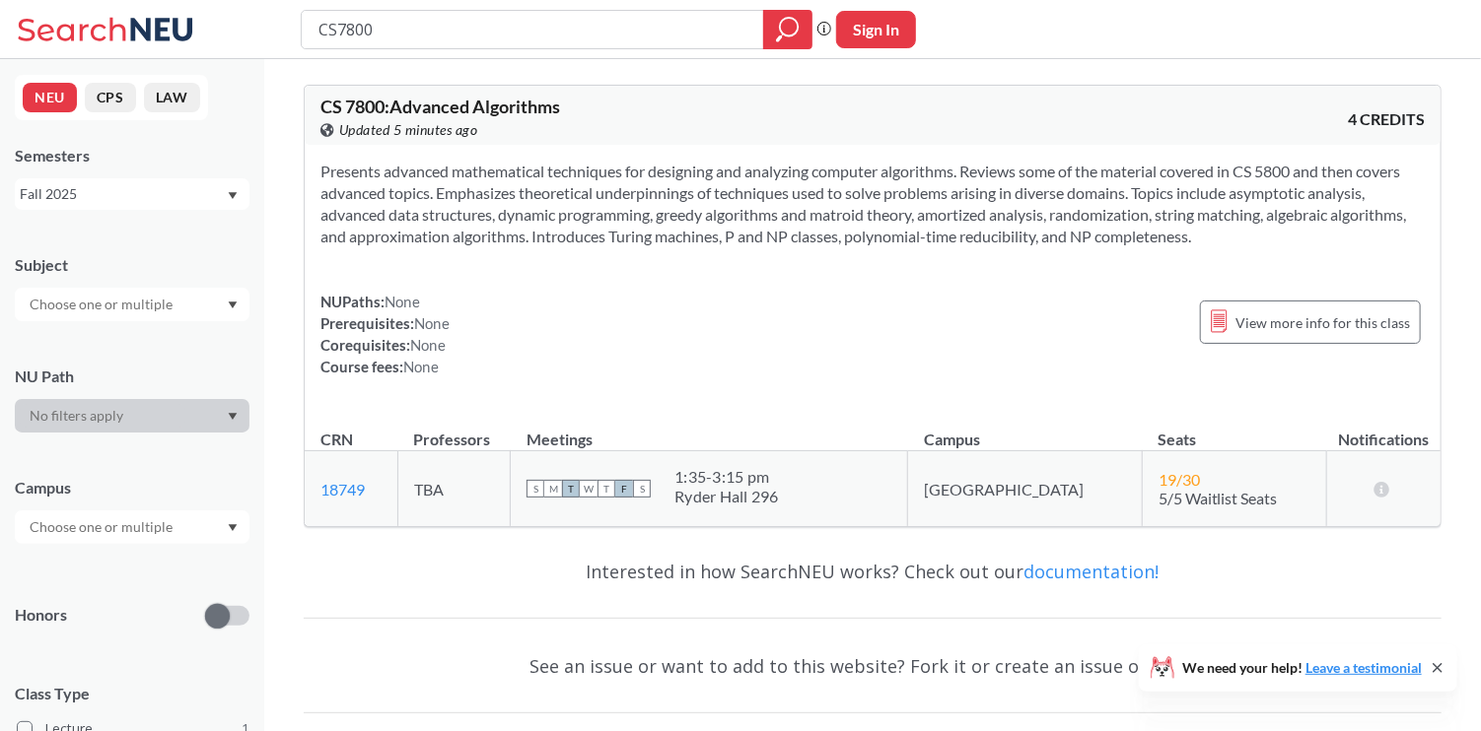
type input "Artificial Intelligence for Human-Computer Interaction"
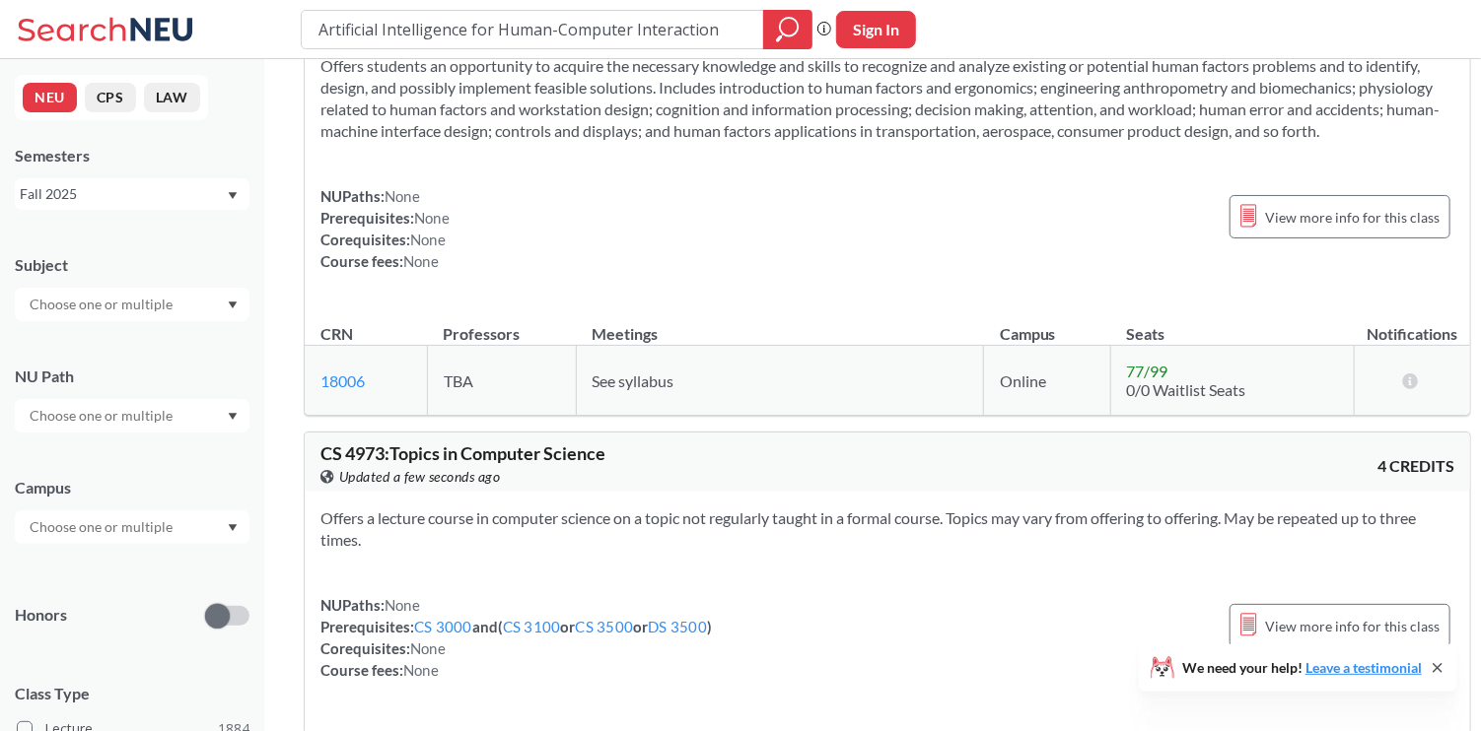
scroll to position [32067, 0]
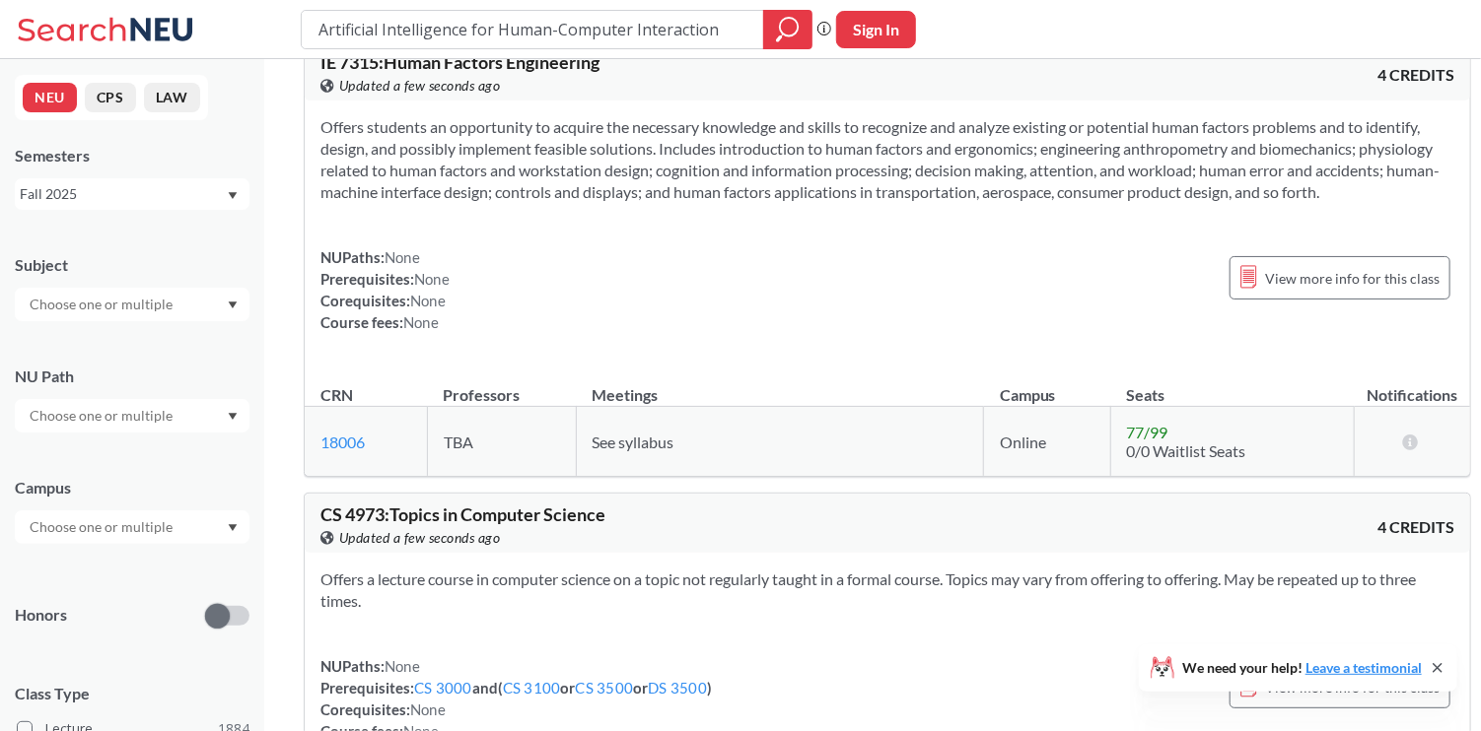
scroll to position [31877, 0]
click at [365, 506] on span "CS 4973 : Topics in Computer Science" at bounding box center [462, 517] width 285 height 22
copy span "4973"
click at [782, 555] on div "Offers a lecture course in computer science on a topic not regularly taught in …" at bounding box center [887, 665] width 1165 height 221
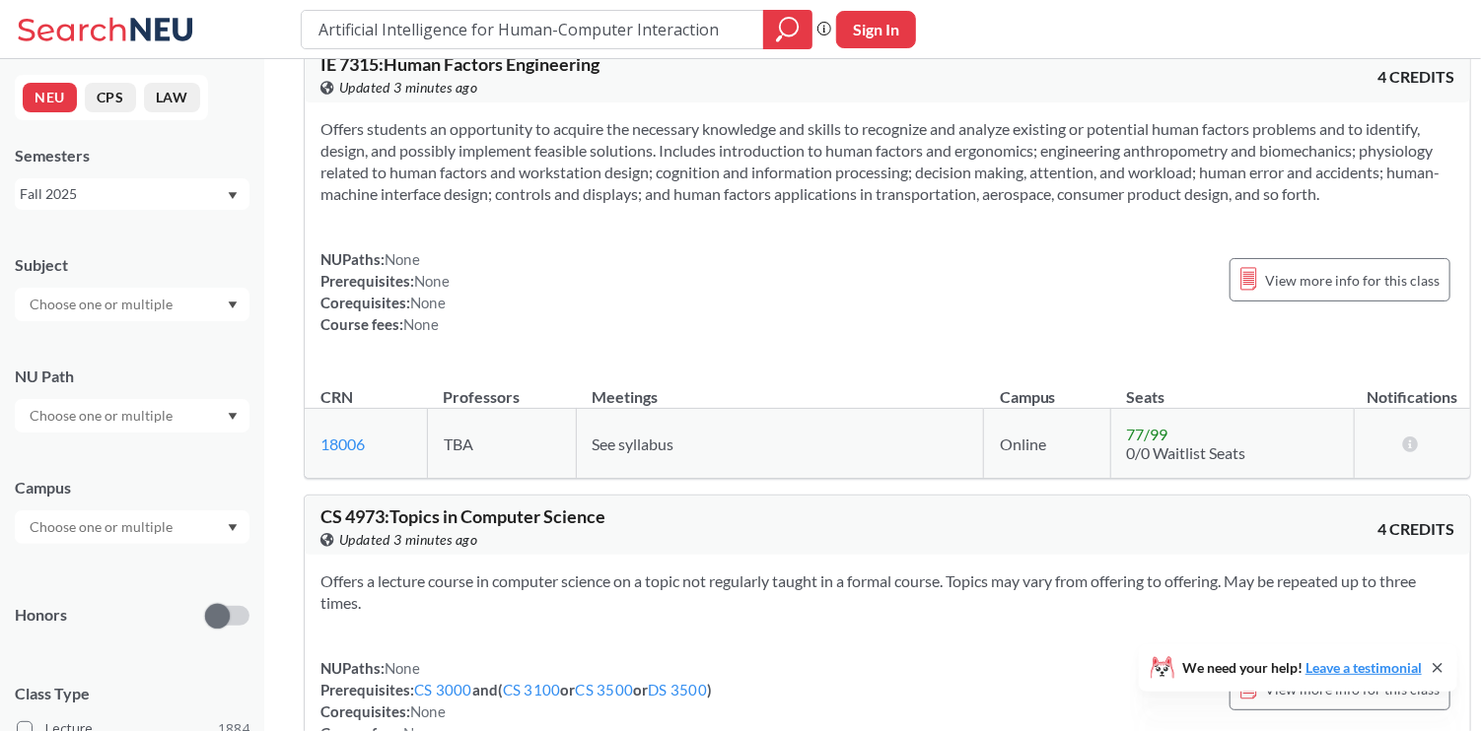
scroll to position [8081, 0]
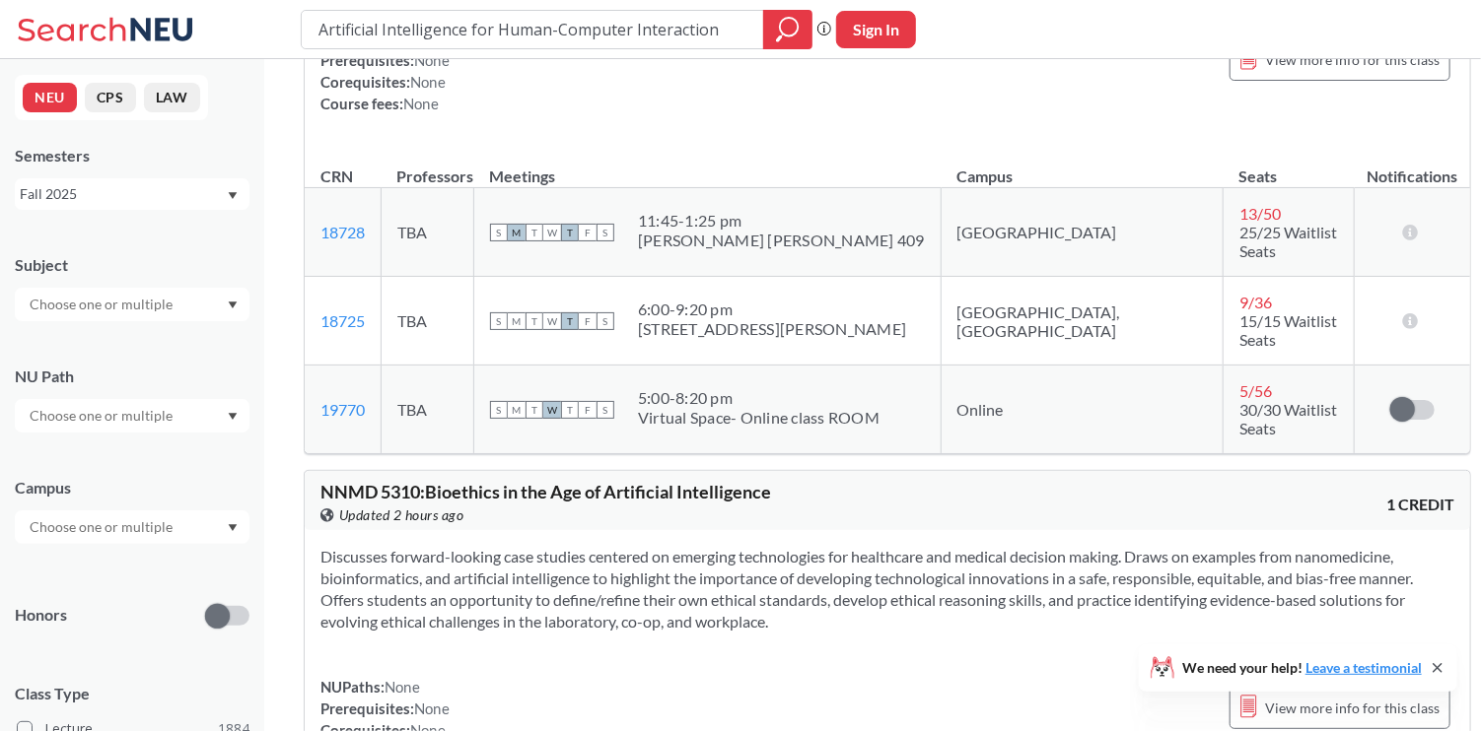
click at [396, 481] on span "NNMD 5310 : Bioethics in the Age of Artificial Intelligence" at bounding box center [545, 492] width 451 height 22
copy span "5310"
